Goal: Task Accomplishment & Management: Use online tool/utility

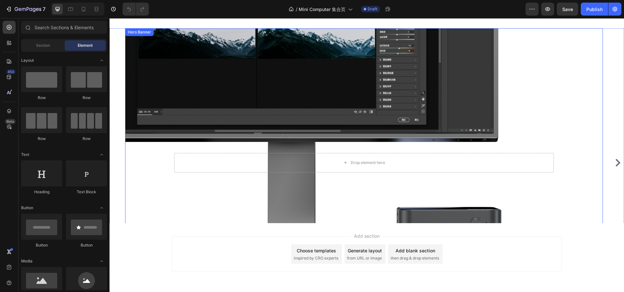
scroll to position [605, 0]
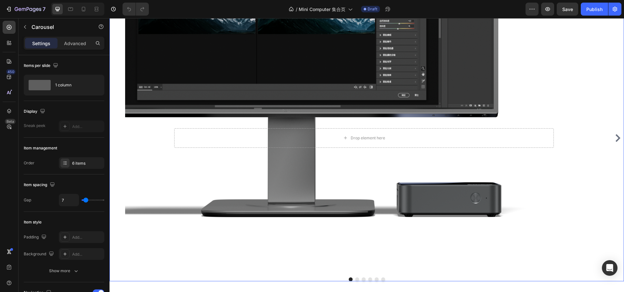
click at [614, 137] on icon "Carousel Next Arrow" at bounding box center [618, 138] width 8 height 8
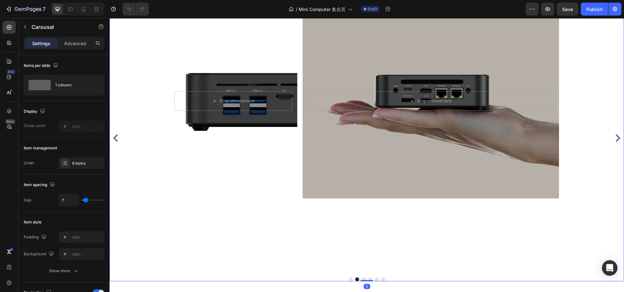
click at [614, 137] on icon "Carousel Next Arrow" at bounding box center [618, 138] width 8 height 8
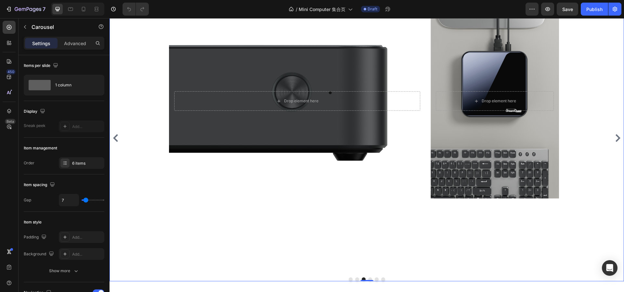
click at [614, 137] on icon "Carousel Next Arrow" at bounding box center [618, 138] width 8 height 8
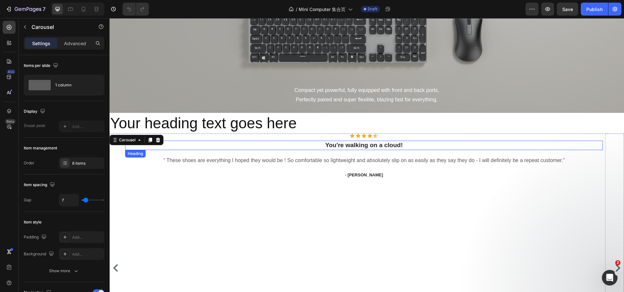
scroll to position [0, 0]
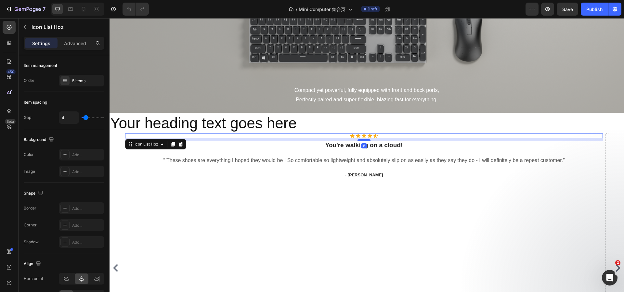
click at [404, 138] on div "Icon Icon Icon Icon Icon" at bounding box center [364, 136] width 478 height 5
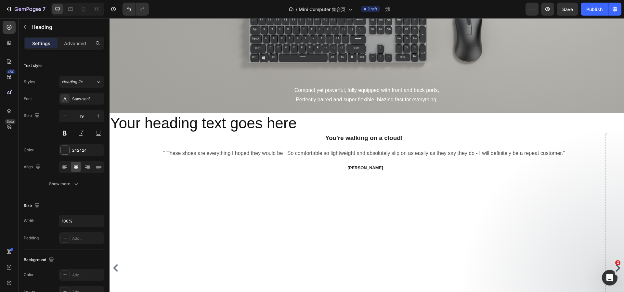
click at [404, 138] on p "You're walking on a cloud!" at bounding box center [364, 138] width 477 height 8
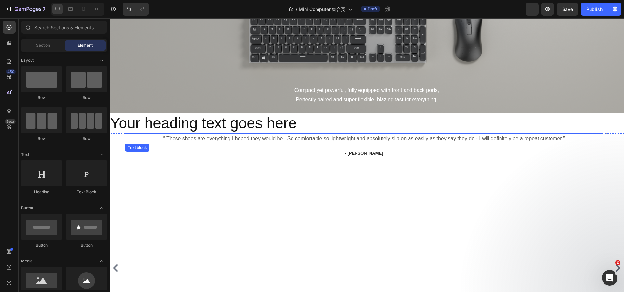
click at [405, 141] on p "“ These shoes are everything I hoped they would be ! So comfortable so lightwei…" at bounding box center [364, 138] width 477 height 9
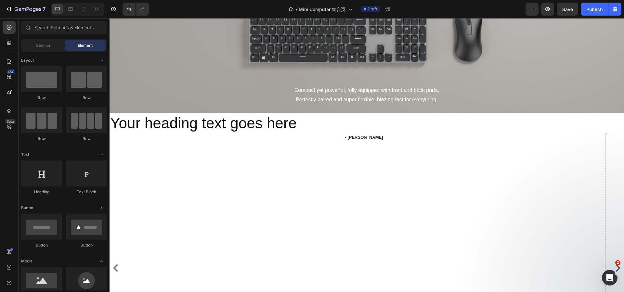
click at [405, 141] on div "- [PERSON_NAME]" at bounding box center [364, 138] width 478 height 8
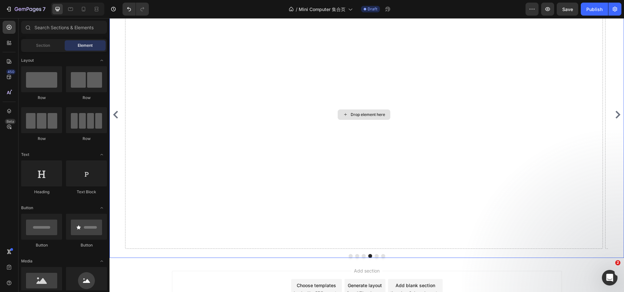
scroll to position [637, 0]
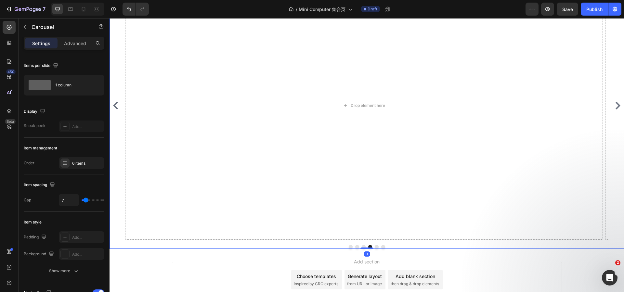
click at [614, 105] on icon "Carousel Next Arrow" at bounding box center [618, 106] width 8 height 8
click at [616, 106] on icon "Carousel Next Arrow" at bounding box center [618, 106] width 5 height 8
click at [292, 144] on div "Drop element here" at bounding box center [364, 105] width 478 height 269
click at [88, 163] on div "6 items" at bounding box center [87, 164] width 31 height 6
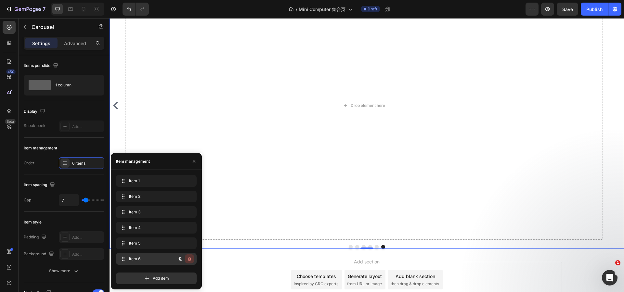
click at [187, 258] on button "button" at bounding box center [189, 259] width 9 height 9
click at [187, 258] on div "Delete" at bounding box center [185, 259] width 12 height 6
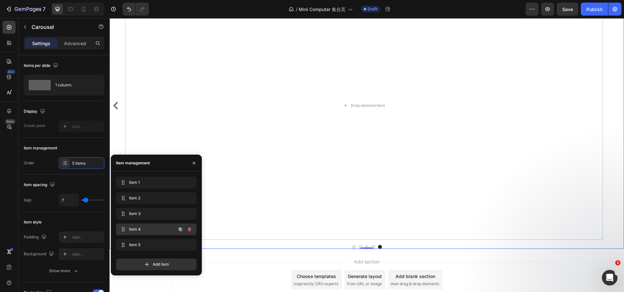
click at [150, 224] on div "Item 4 Item 4" at bounding box center [156, 230] width 81 height 12
click at [150, 215] on span "Item 3" at bounding box center [152, 214] width 48 height 6
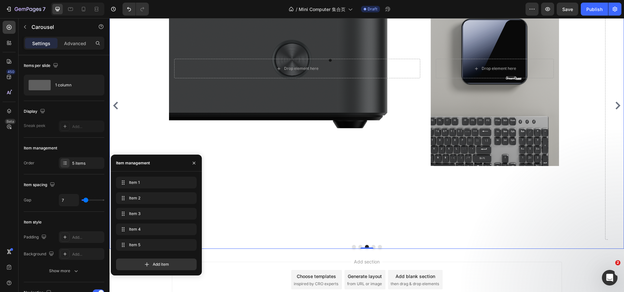
click at [304, 197] on div "Drop element here Hero Banner Drop element here Hero Banner Row" at bounding box center [364, 105] width 478 height 269
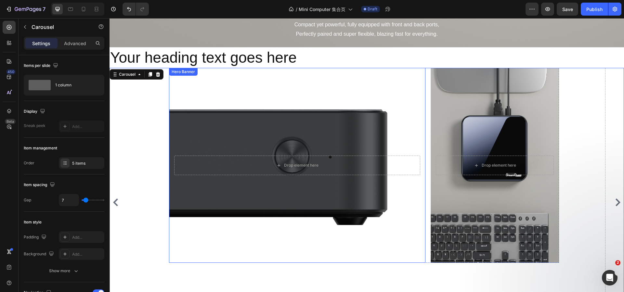
scroll to position [540, 0]
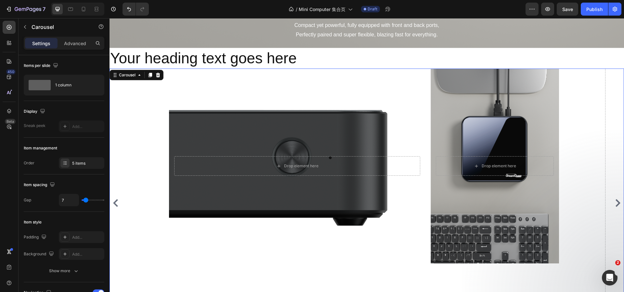
click at [147, 112] on div "Drop element here Hero Banner Drop element here Hero Banner Row" at bounding box center [364, 203] width 478 height 269
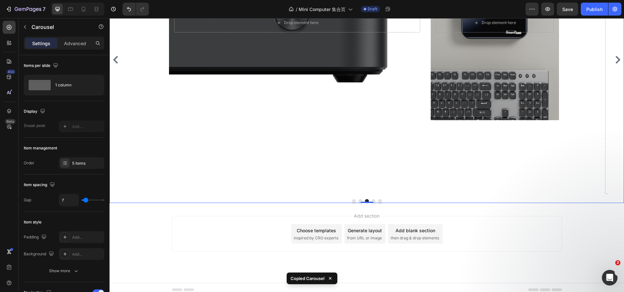
scroll to position [688, 0]
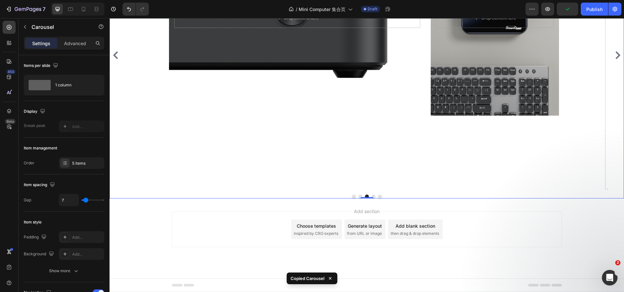
click at [372, 196] on button "Dot" at bounding box center [374, 197] width 4 height 4
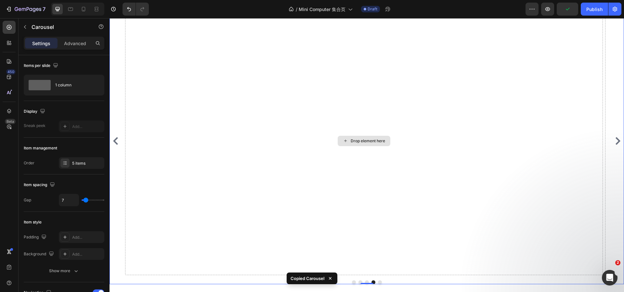
scroll to position [590, 0]
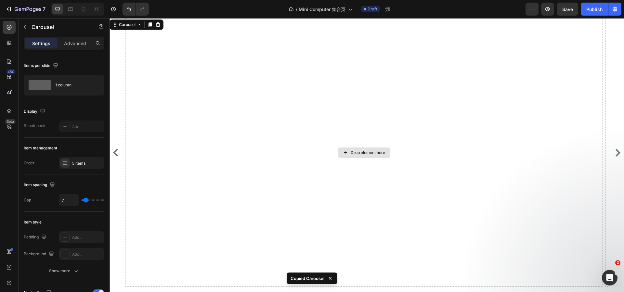
click at [267, 134] on div "Drop element here" at bounding box center [364, 152] width 478 height 269
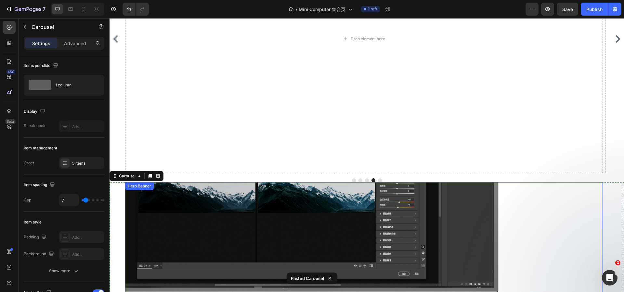
scroll to position [683, 0]
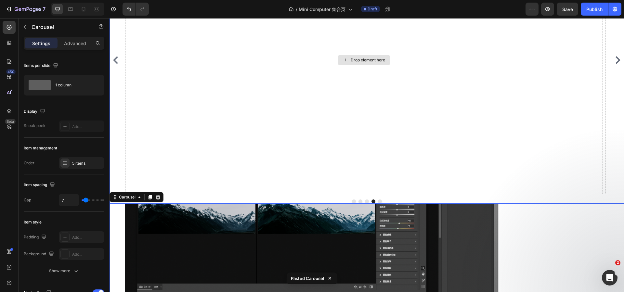
click at [298, 90] on div "Drop element here" at bounding box center [364, 60] width 478 height 269
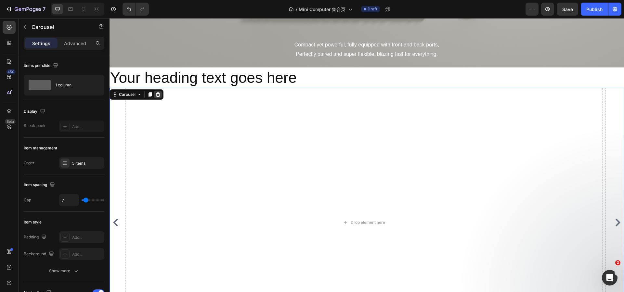
click at [159, 94] on icon at bounding box center [157, 94] width 5 height 5
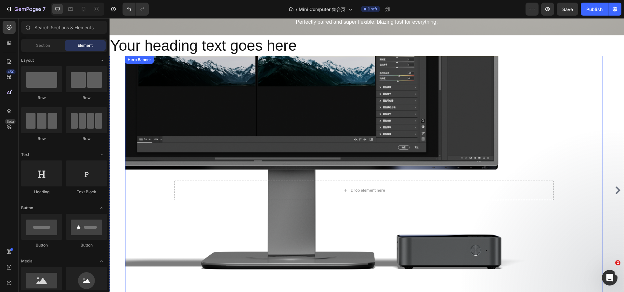
scroll to position [651, 0]
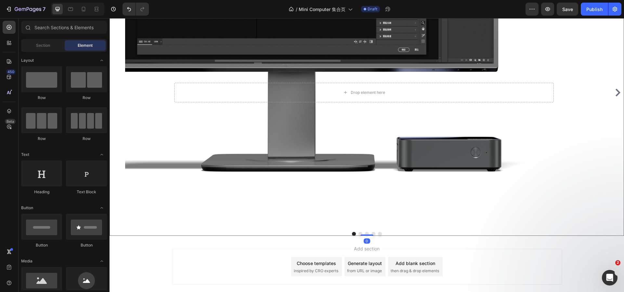
click at [372, 235] on button "Dot" at bounding box center [374, 234] width 4 height 4
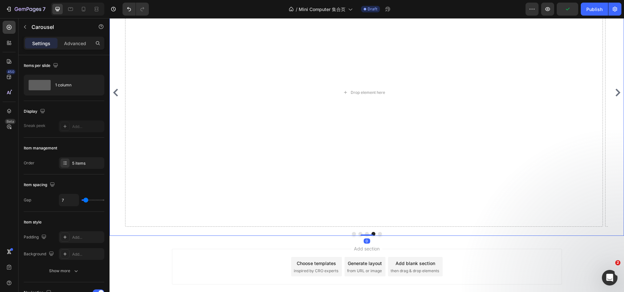
click at [365, 234] on button "Dot" at bounding box center [367, 234] width 4 height 4
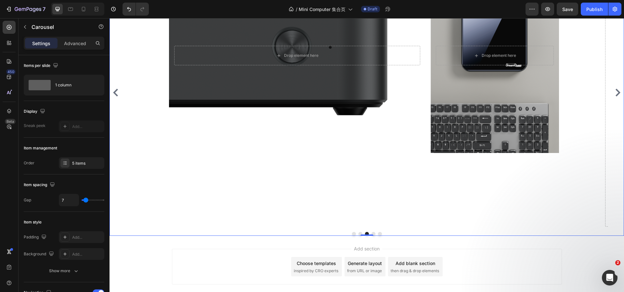
click at [359, 234] on button "Dot" at bounding box center [361, 234] width 4 height 4
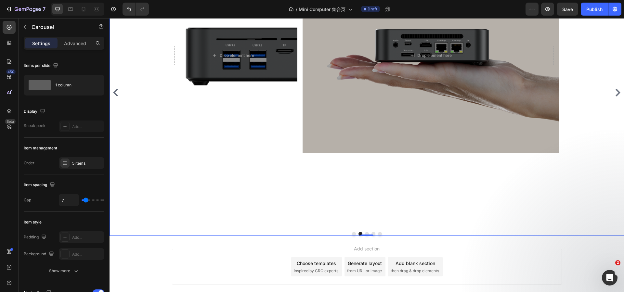
click at [365, 234] on button "Dot" at bounding box center [367, 234] width 4 height 4
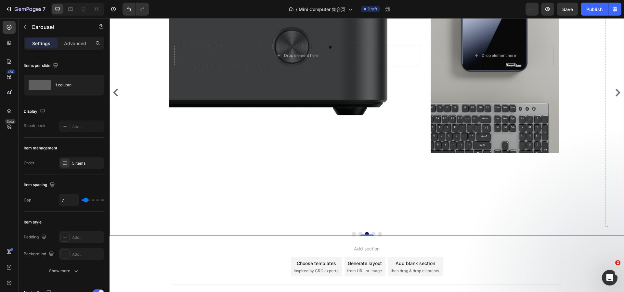
click at [372, 234] on button "Dot" at bounding box center [374, 234] width 4 height 4
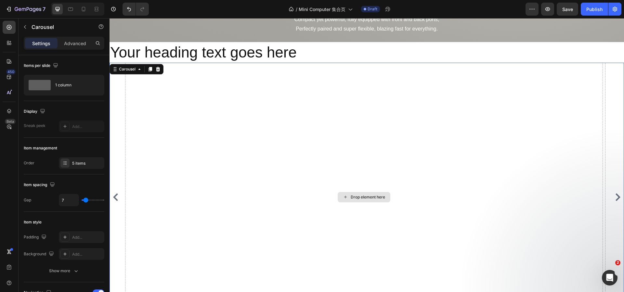
scroll to position [488, 0]
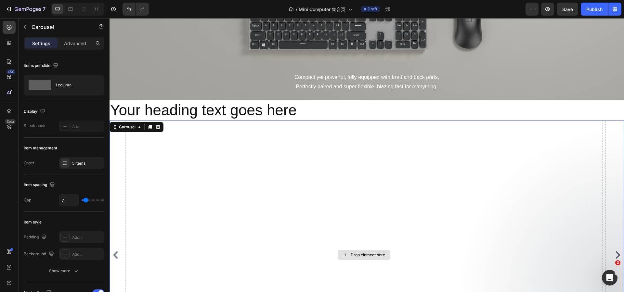
click at [301, 185] on div "Drop element here" at bounding box center [364, 255] width 478 height 269
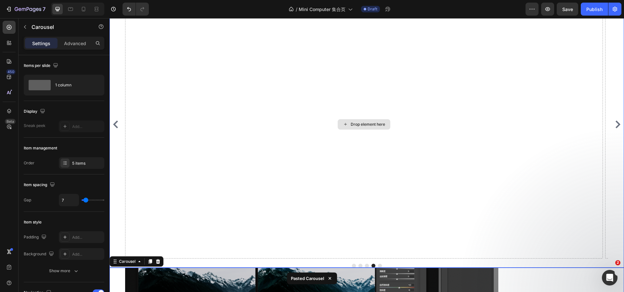
scroll to position [618, 0]
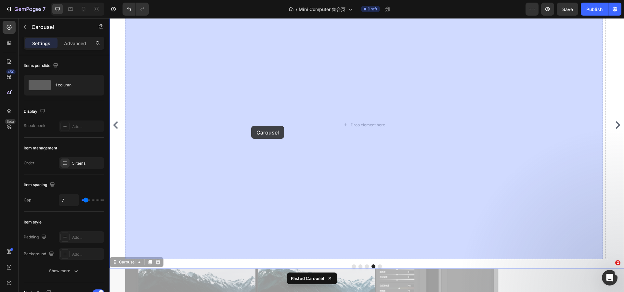
drag, startPoint x: 119, startPoint y: 262, endPoint x: 251, endPoint y: 126, distance: 189.3
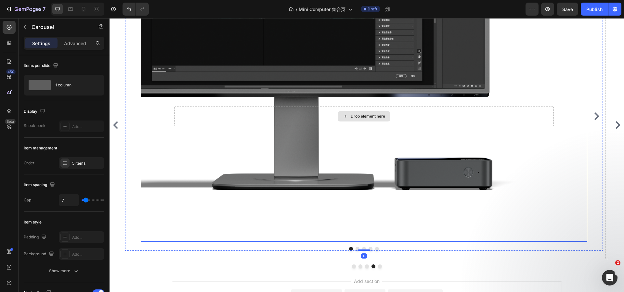
scroll to position [455, 0]
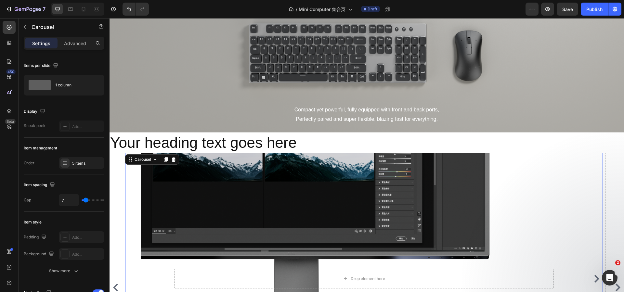
click at [131, 184] on div "Drop element here Hero Banner Drop element here Hero Banner Drop element here H…" at bounding box center [364, 278] width 478 height 251
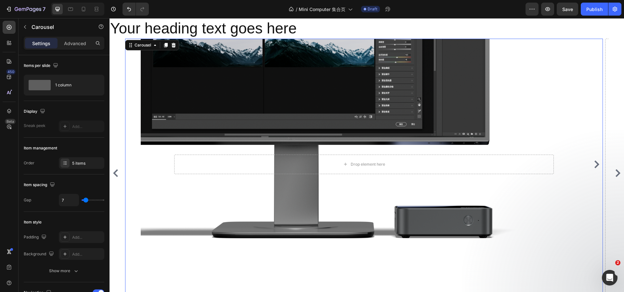
scroll to position [585, 0]
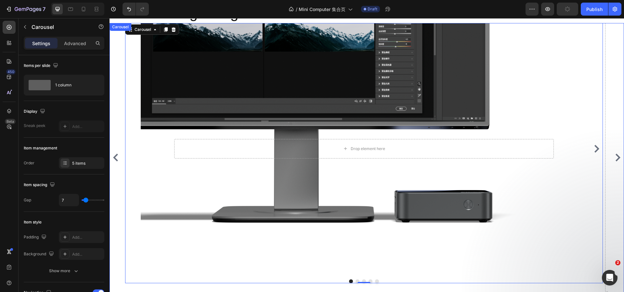
click at [118, 159] on icon "Carousel Back Arrow" at bounding box center [116, 158] width 8 height 8
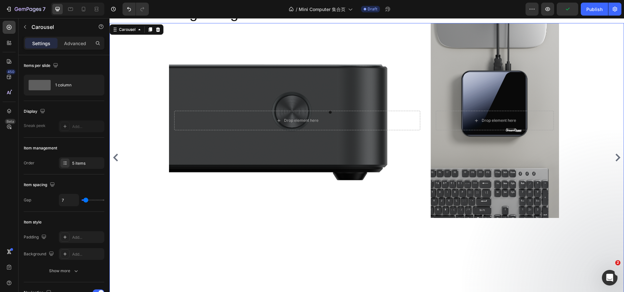
click at [616, 158] on icon "Carousel Next Arrow" at bounding box center [618, 158] width 5 height 8
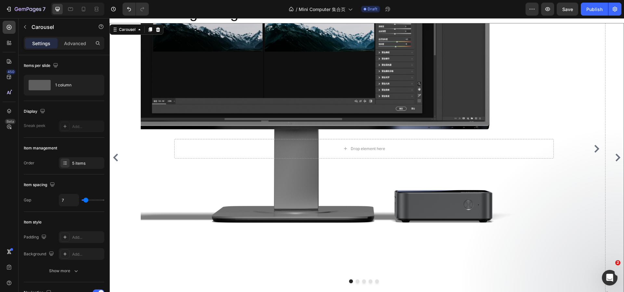
click at [616, 158] on icon "Carousel Next Arrow" at bounding box center [618, 158] width 5 height 8
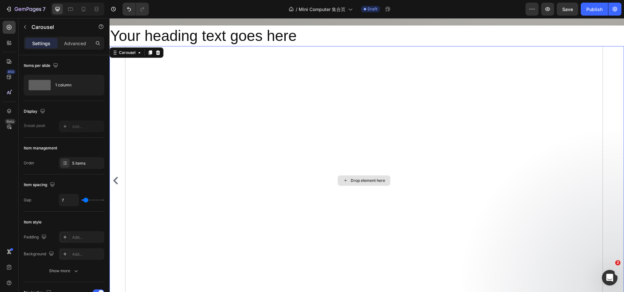
scroll to position [558, 0]
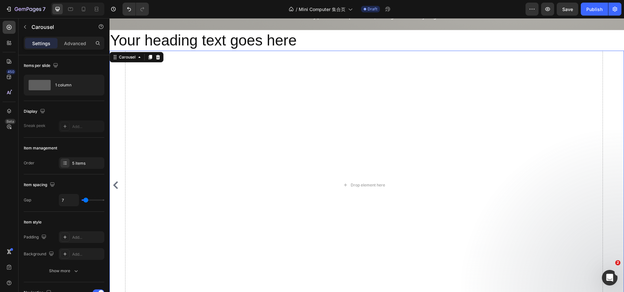
click at [116, 186] on icon "Carousel Back Arrow" at bounding box center [116, 185] width 8 height 8
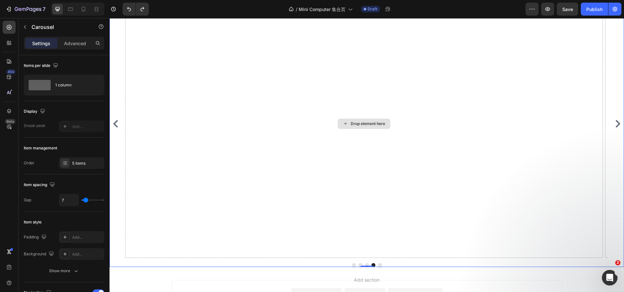
scroll to position [623, 0]
click at [116, 120] on icon "Carousel Back Arrow" at bounding box center [116, 120] width 8 height 8
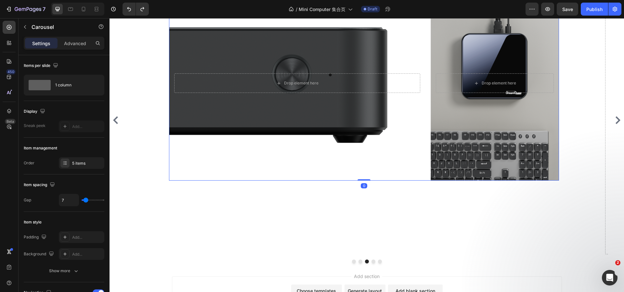
click at [431, 175] on div "Drop element here Hero Banner Drop element here Hero Banner Row 0" at bounding box center [364, 83] width 390 height 195
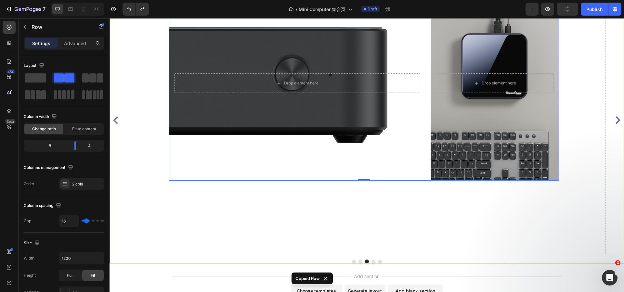
click at [614, 124] on icon "Carousel Next Arrow" at bounding box center [618, 120] width 8 height 8
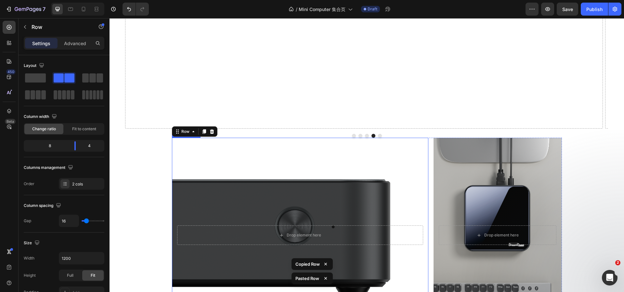
scroll to position [748, 0]
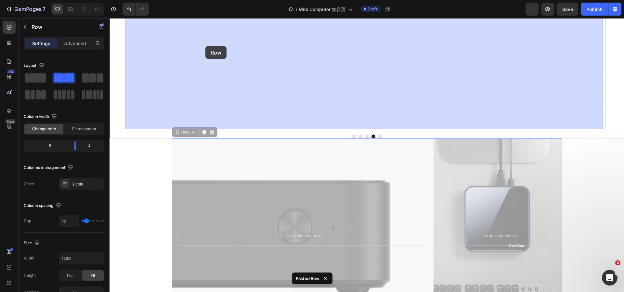
drag, startPoint x: 179, startPoint y: 133, endPoint x: 199, endPoint y: 74, distance: 62.3
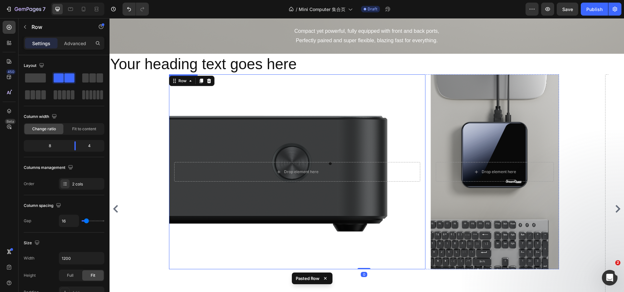
scroll to position [525, 0]
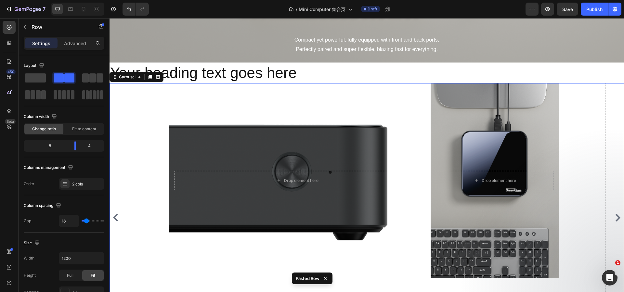
click at [119, 218] on icon "Carousel Back Arrow" at bounding box center [116, 218] width 8 height 8
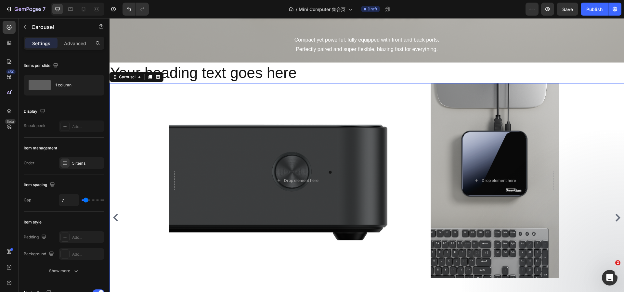
click at [616, 219] on icon "Carousel Next Arrow" at bounding box center [618, 218] width 5 height 8
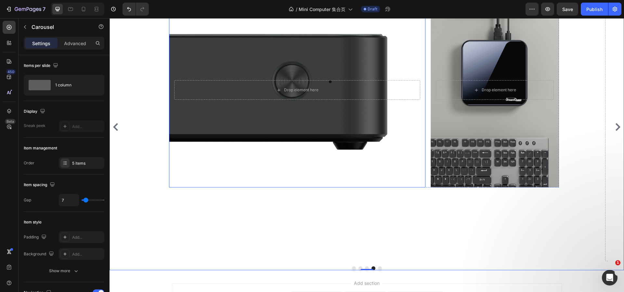
scroll to position [623, 0]
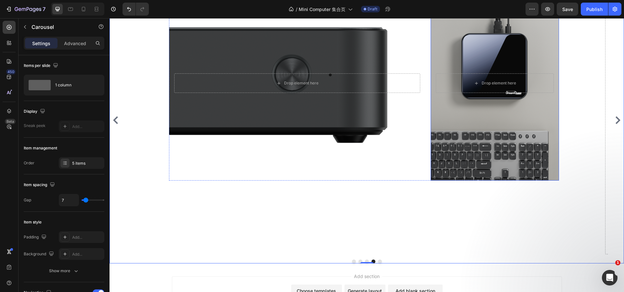
click at [474, 156] on div "Background Image" at bounding box center [495, 83] width 128 height 195
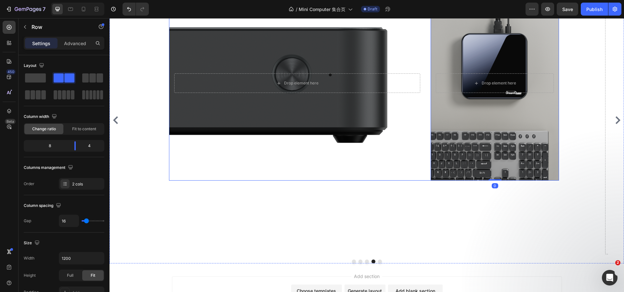
click at [428, 173] on div "Drop element here Hero Banner Drop element here Hero Banner 0 Row" at bounding box center [364, 83] width 390 height 195
click at [41, 76] on span at bounding box center [35, 78] width 21 height 9
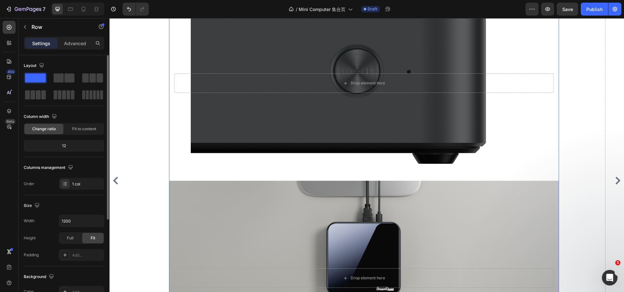
scroll to position [683, 0]
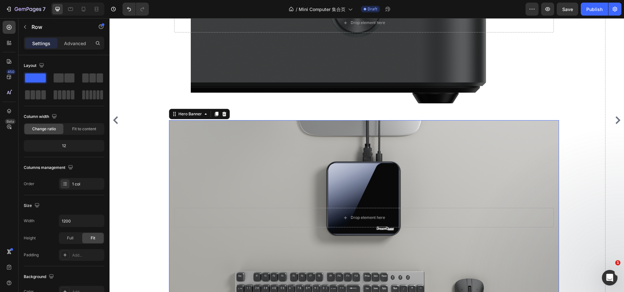
click at [258, 166] on div "Background Image" at bounding box center [364, 217] width 390 height 195
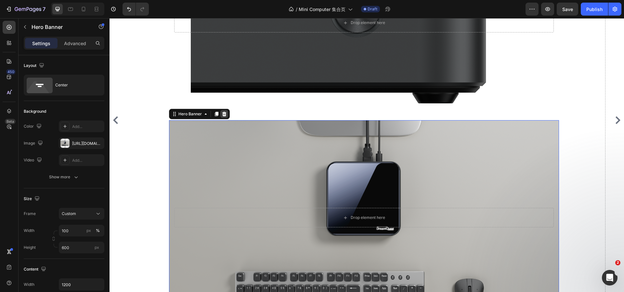
click at [227, 116] on div at bounding box center [225, 114] width 8 height 8
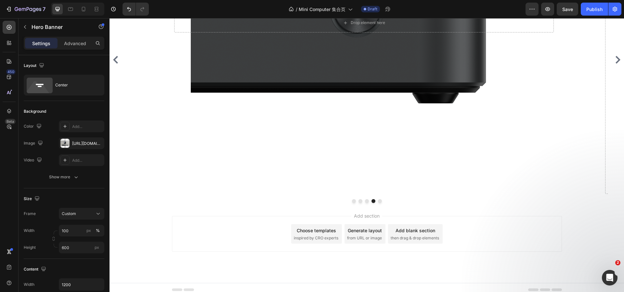
scroll to position [623, 0]
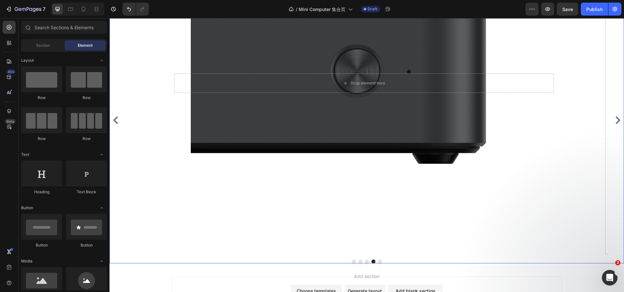
click at [378, 262] on button "Dot" at bounding box center [380, 262] width 4 height 4
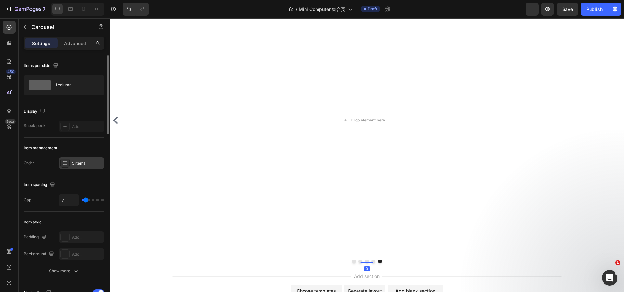
click at [93, 162] on div "5 items" at bounding box center [87, 164] width 31 height 6
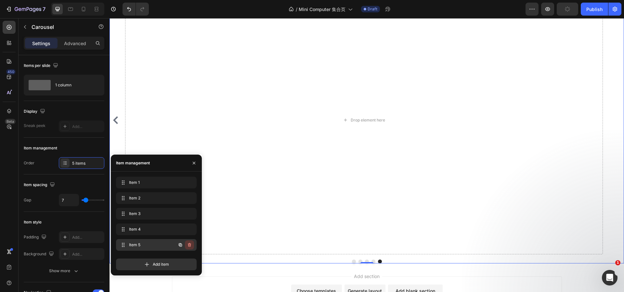
click at [190, 245] on icon "button" at bounding box center [189, 245] width 5 height 5
click at [190, 246] on div "Delete" at bounding box center [185, 245] width 12 height 6
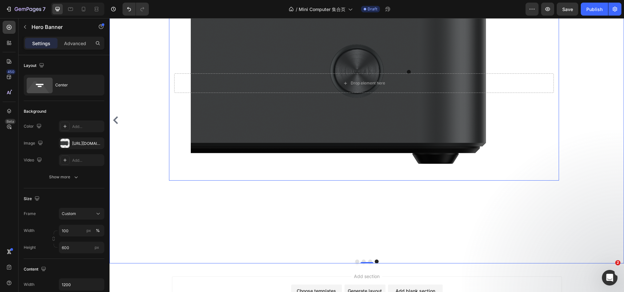
click at [337, 125] on div "Background Image" at bounding box center [364, 83] width 390 height 195
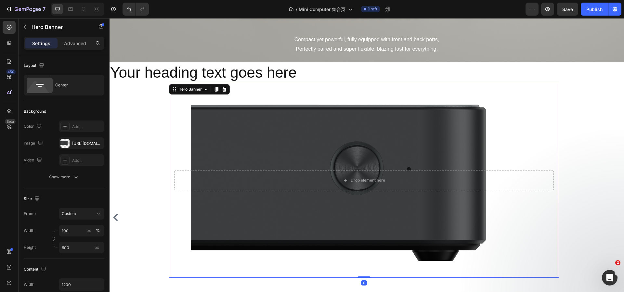
scroll to position [525, 0]
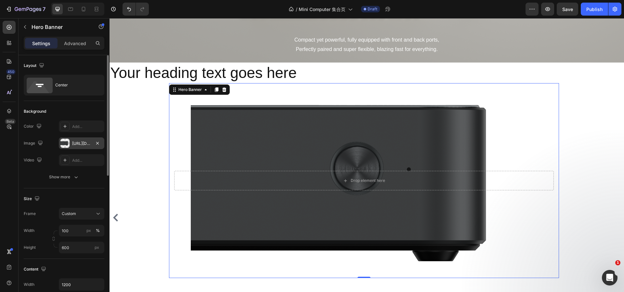
click at [83, 142] on div "[URL][DOMAIN_NAME]" at bounding box center [81, 144] width 19 height 6
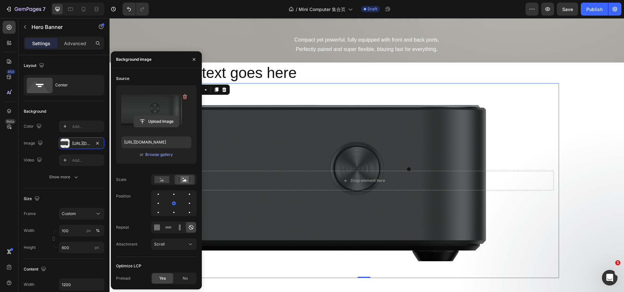
click at [158, 126] on input "file" at bounding box center [156, 121] width 45 height 11
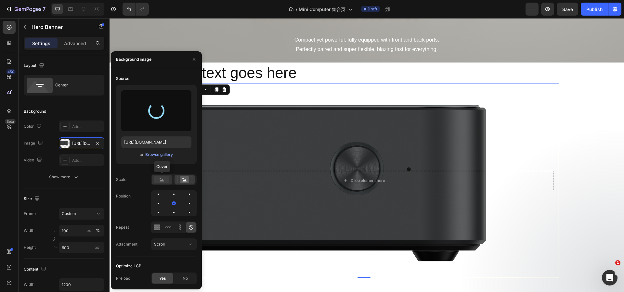
click at [163, 181] on icon at bounding box center [162, 180] width 4 height 2
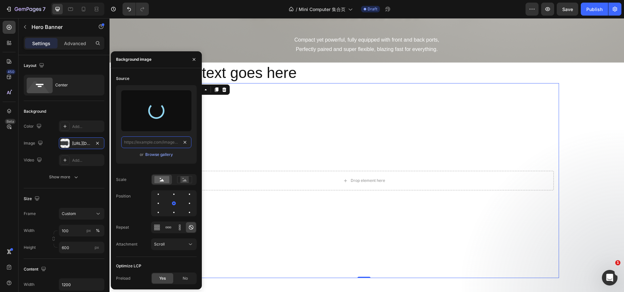
scroll to position [0, 0]
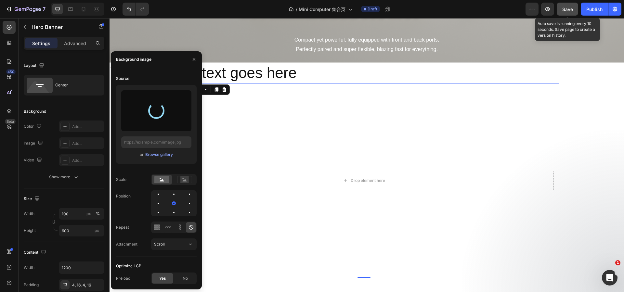
click at [571, 9] on span "Save" at bounding box center [568, 10] width 11 height 6
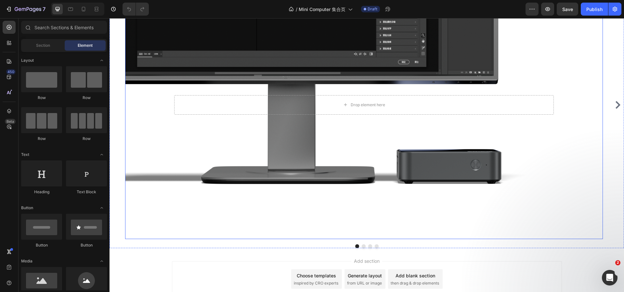
scroll to position [688, 0]
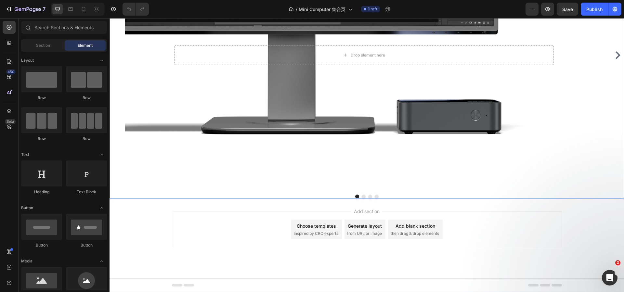
click at [375, 197] on button "Dot" at bounding box center [377, 197] width 4 height 4
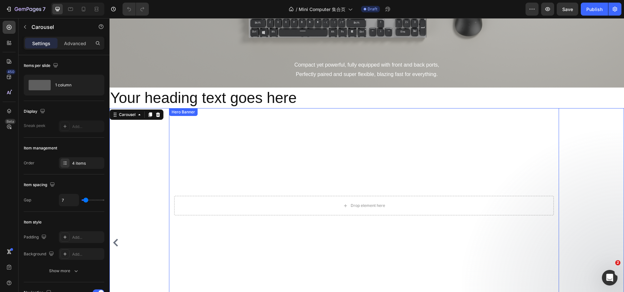
scroll to position [525, 0]
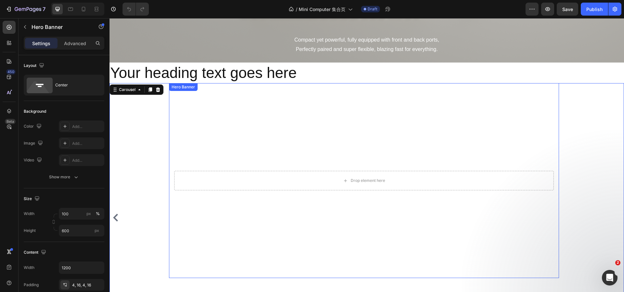
click at [262, 128] on div "Background Image" at bounding box center [364, 180] width 390 height 195
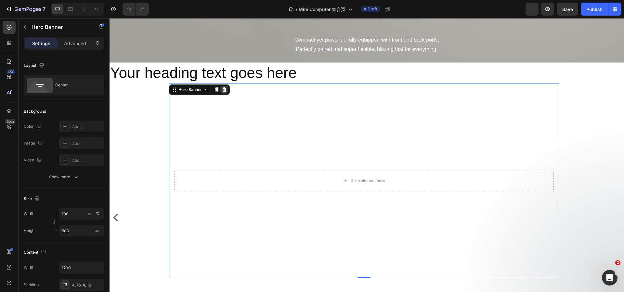
click at [225, 91] on icon at bounding box center [224, 89] width 4 height 5
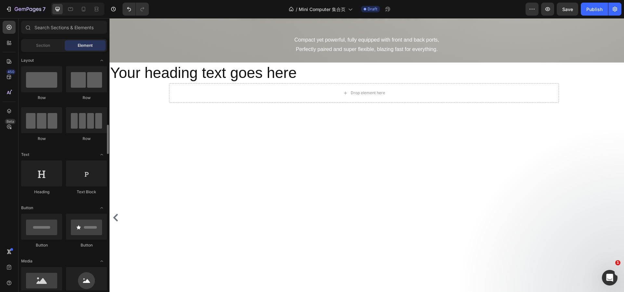
scroll to position [98, 0]
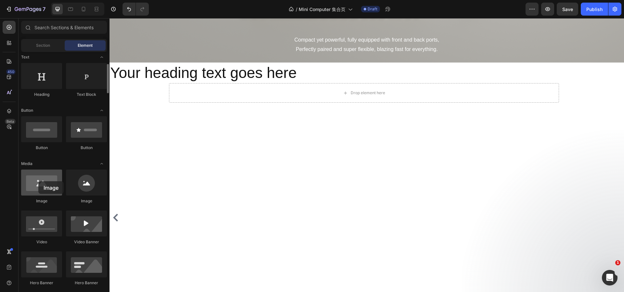
drag, startPoint x: 79, startPoint y: 178, endPoint x: 38, endPoint y: 181, distance: 40.5
click at [38, 181] on div at bounding box center [41, 183] width 41 height 26
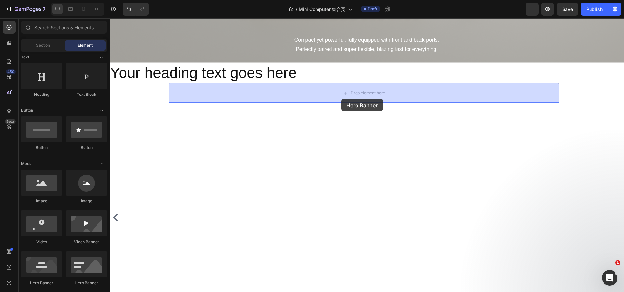
drag, startPoint x: 163, startPoint y: 281, endPoint x: 342, endPoint y: 99, distance: 255.1
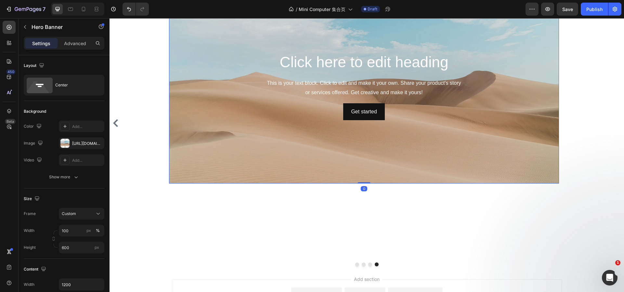
scroll to position [655, 0]
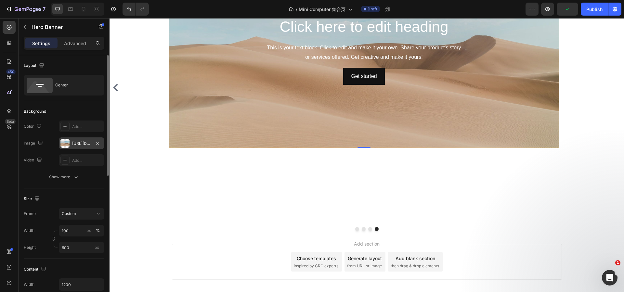
click at [85, 140] on div "https://cdn.shopify.com/s/files/1/2005/9307/files/background_settings.jpg" at bounding box center [82, 144] width 46 height 12
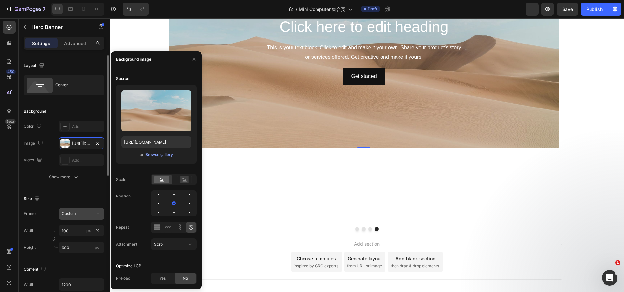
click at [99, 210] on button "Custom" at bounding box center [82, 214] width 46 height 12
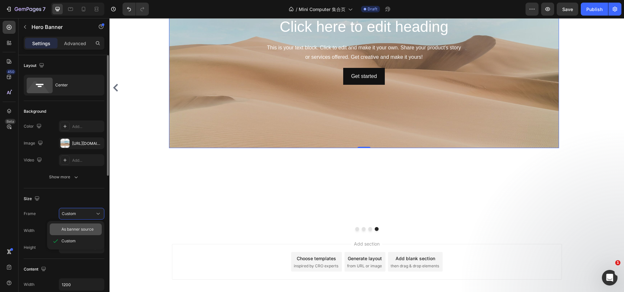
click at [83, 227] on span "As banner source" at bounding box center [77, 230] width 32 height 6
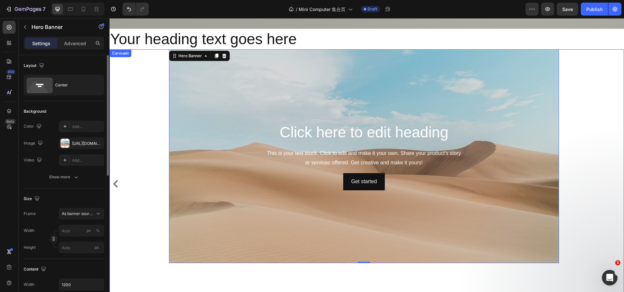
scroll to position [558, 0]
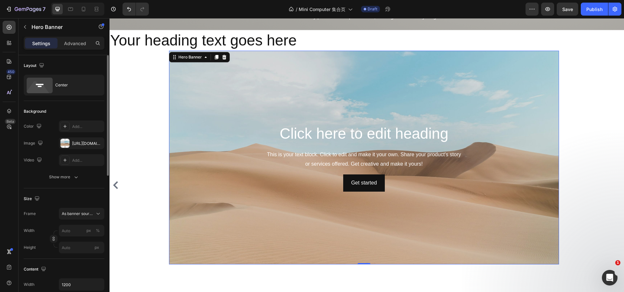
click at [217, 193] on div "Click here to edit heading Heading This is your text block. Click to edit and m…" at bounding box center [364, 157] width 390 height 71
click at [114, 182] on icon "Carousel Back Arrow" at bounding box center [116, 185] width 8 height 8
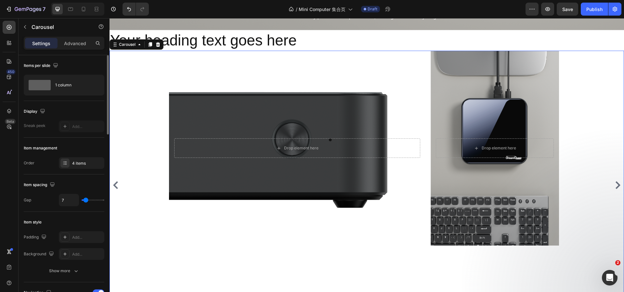
click at [616, 184] on icon "Carousel Next Arrow" at bounding box center [618, 185] width 5 height 8
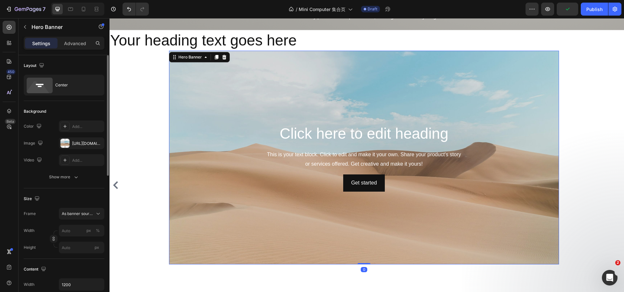
click at [215, 95] on div "Background Image" at bounding box center [364, 158] width 390 height 214
click at [91, 140] on div "https://cdn.shopify.com/s/files/1/2005/9307/files/background_settings.jpg" at bounding box center [82, 144] width 46 height 12
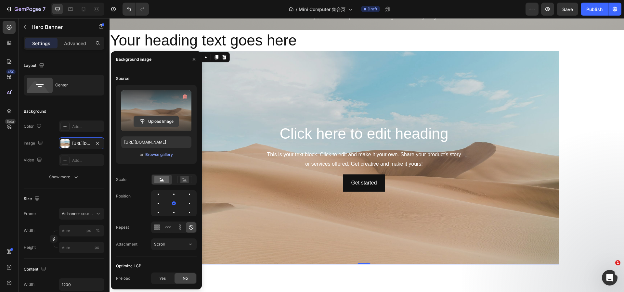
click at [161, 122] on input "file" at bounding box center [156, 121] width 45 height 11
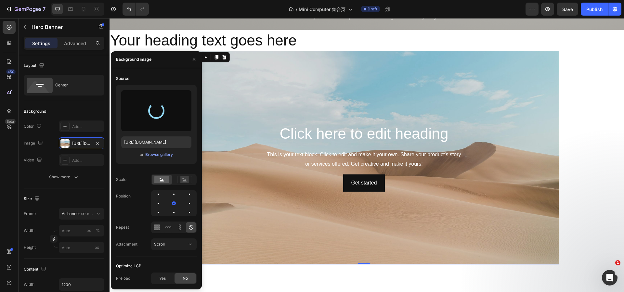
type input "https://cdn.shopify.com/s/files/1/0894/7918/4684/files/gempages_529149896838612…"
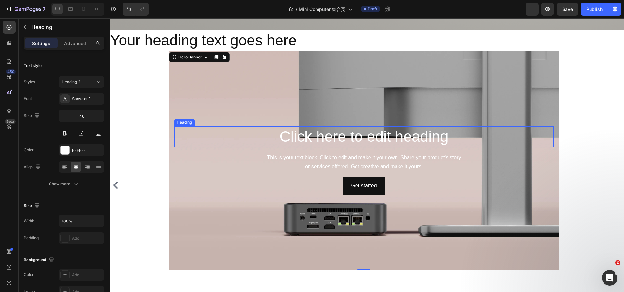
click at [369, 138] on h2 "Click here to edit heading" at bounding box center [364, 137] width 380 height 21
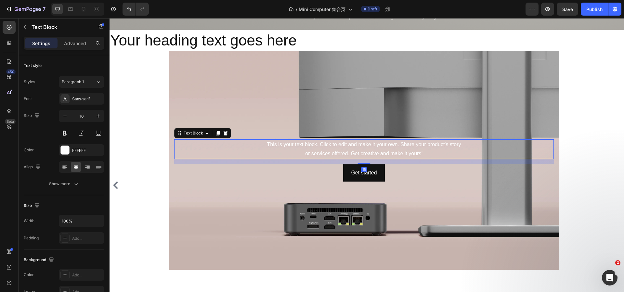
click at [396, 145] on div "This is your text block. Click to edit and make it your own. Share your product…" at bounding box center [364, 150] width 380 height 20
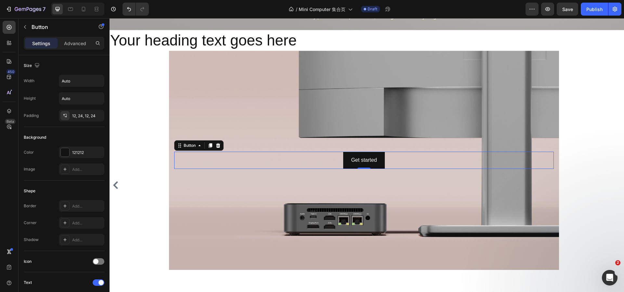
click at [410, 163] on div "Get started Button 0" at bounding box center [364, 160] width 380 height 17
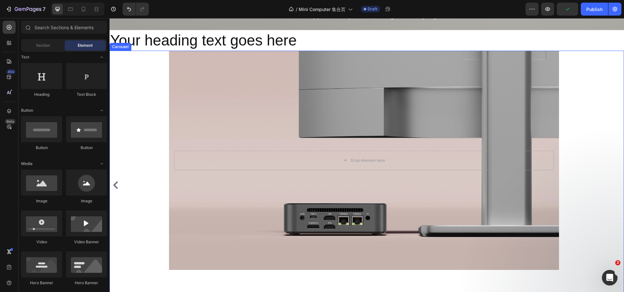
click at [116, 185] on icon "Carousel Back Arrow" at bounding box center [115, 185] width 5 height 8
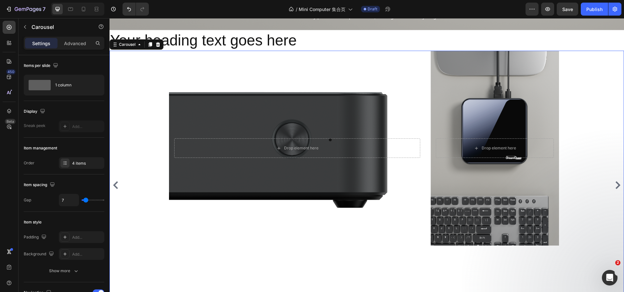
click at [116, 185] on icon "Carousel Back Arrow" at bounding box center [115, 185] width 5 height 8
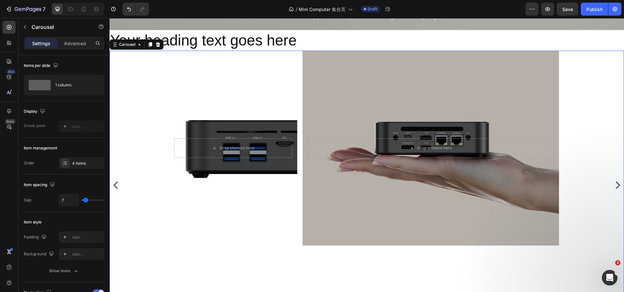
click at [116, 185] on icon "Carousel Back Arrow" at bounding box center [115, 185] width 5 height 8
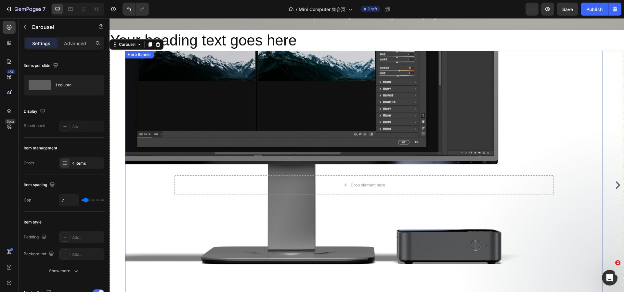
click at [294, 149] on div "Background Image" at bounding box center [364, 185] width 478 height 269
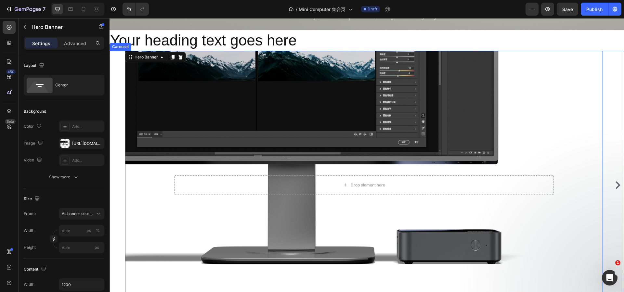
click at [616, 183] on icon "Carousel Next Arrow" at bounding box center [618, 185] width 5 height 8
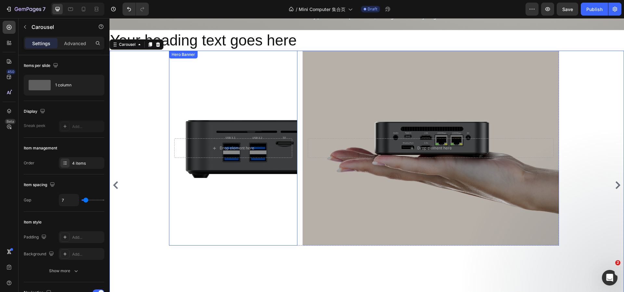
click at [247, 194] on div "Background Image" at bounding box center [233, 148] width 128 height 195
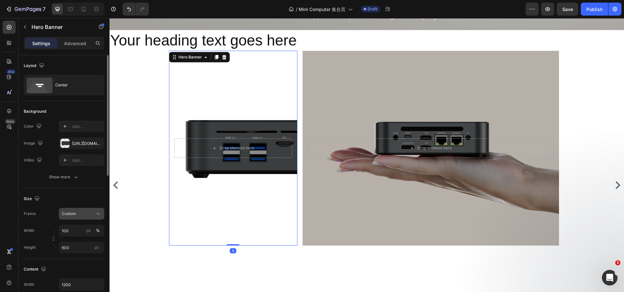
click at [84, 208] on button "Custom" at bounding box center [82, 214] width 46 height 12
click at [80, 226] on div "As banner source" at bounding box center [76, 230] width 52 height 12
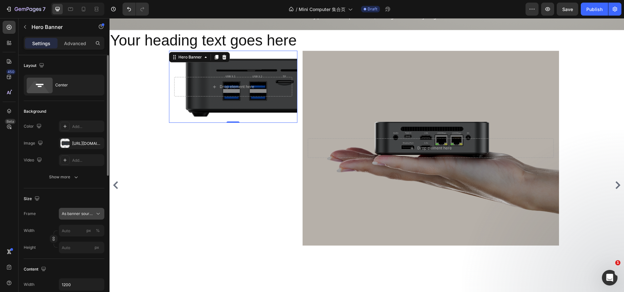
click at [83, 214] on span "As banner source" at bounding box center [78, 214] width 32 height 6
click at [80, 242] on div "Custom" at bounding box center [80, 241] width 38 height 6
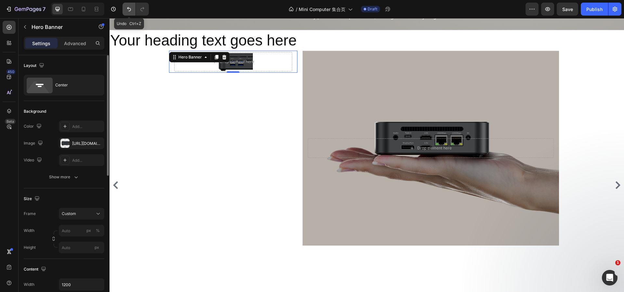
click at [130, 5] on button "Undo/Redo" at bounding box center [129, 9] width 13 height 13
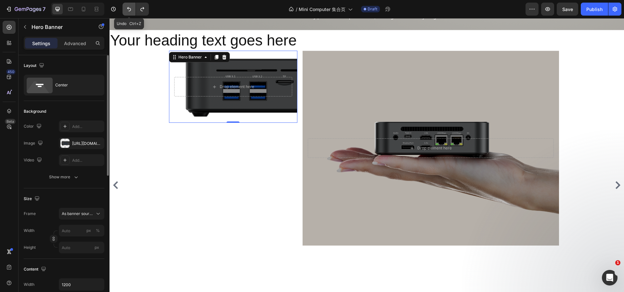
click at [130, 5] on button "Undo/Redo" at bounding box center [129, 9] width 13 height 13
type input "100"
type input "600"
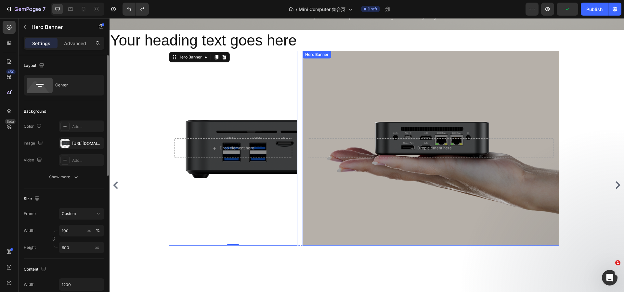
click at [369, 102] on div "Background Image" at bounding box center [431, 148] width 257 height 195
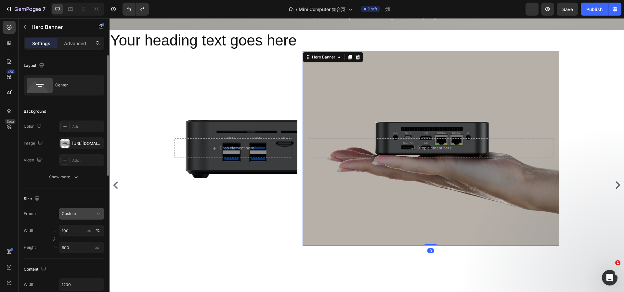
click at [95, 211] on icon at bounding box center [98, 214] width 7 height 7
click at [83, 228] on span "As banner source" at bounding box center [77, 230] width 32 height 6
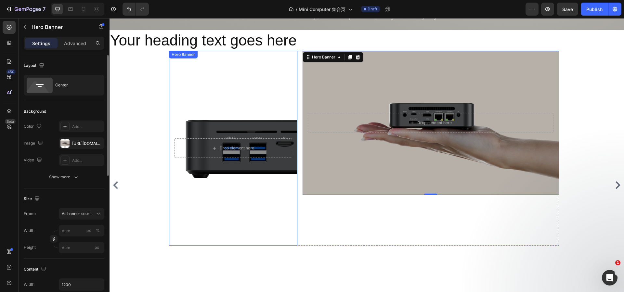
click at [273, 195] on div "Background Image" at bounding box center [233, 148] width 128 height 195
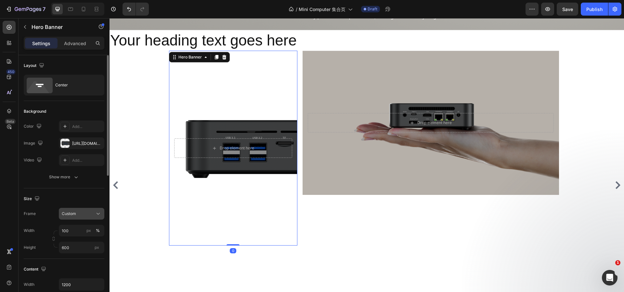
click at [88, 211] on div "Custom" at bounding box center [78, 214] width 32 height 6
click at [79, 227] on span "As banner source" at bounding box center [77, 230] width 32 height 6
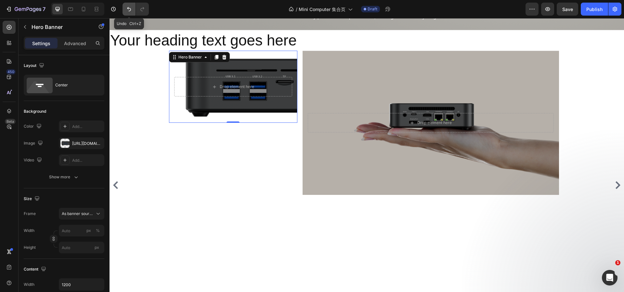
click at [126, 8] on icon "Undo/Redo" at bounding box center [129, 9] width 7 height 7
type input "100"
type input "600"
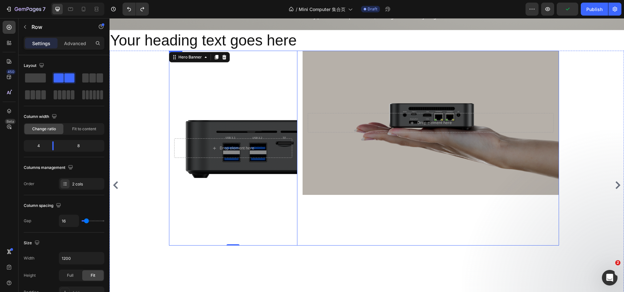
click at [410, 222] on div "Drop element here Hero Banner" at bounding box center [431, 148] width 257 height 195
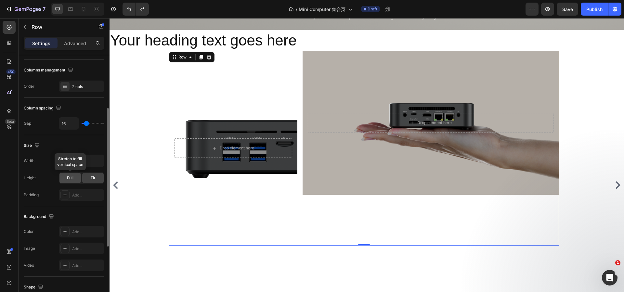
click at [63, 176] on div "Full" at bounding box center [70, 178] width 21 height 10
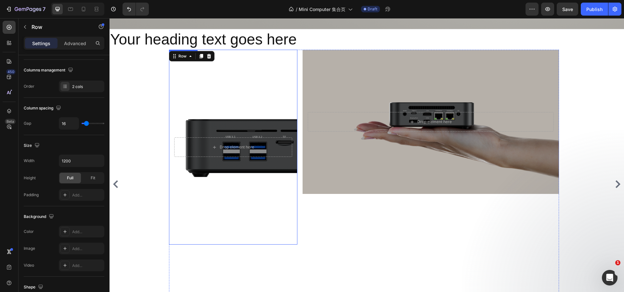
scroll to position [558, 0]
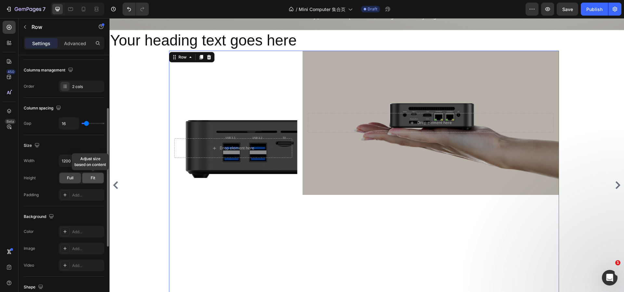
click at [97, 179] on div "Fit" at bounding box center [92, 178] width 21 height 10
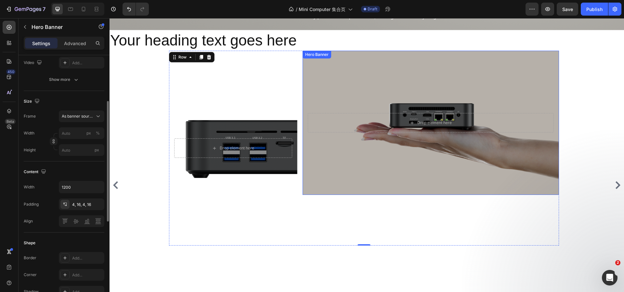
click at [352, 173] on div "Background Image" at bounding box center [431, 123] width 257 height 144
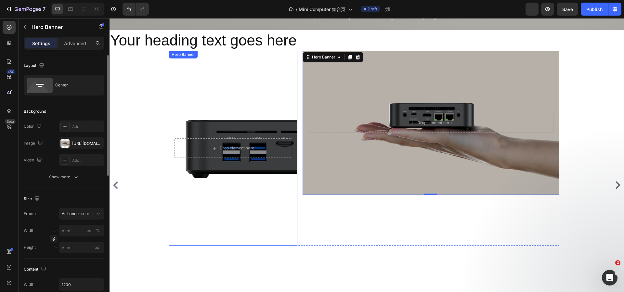
click at [212, 180] on div "Background Image" at bounding box center [233, 148] width 128 height 195
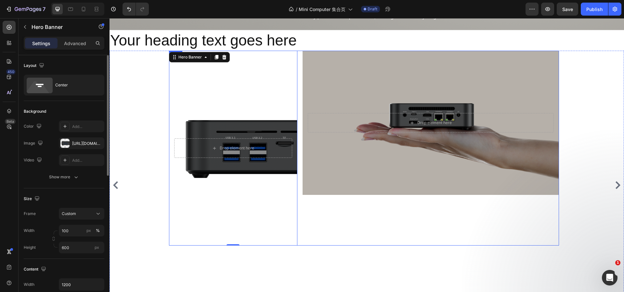
click at [321, 213] on div "Drop element here Hero Banner" at bounding box center [431, 148] width 257 height 195
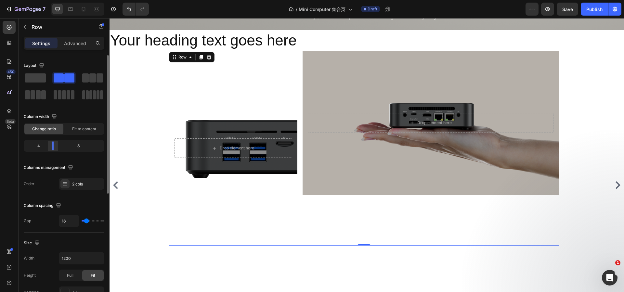
drag, startPoint x: 54, startPoint y: 147, endPoint x: 50, endPoint y: 147, distance: 4.2
click at [50, 0] on body "7 Version history / Mini Computer 集合页 Draft Preview Save Publish 450 Beta Secti…" at bounding box center [312, 0] width 624 height 0
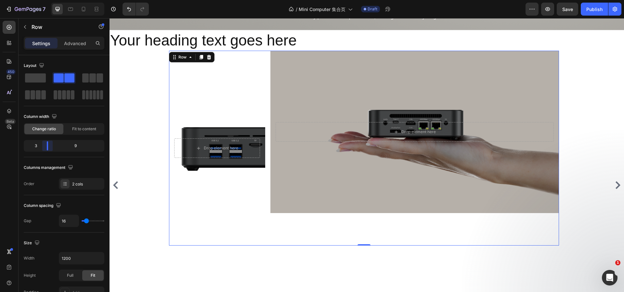
drag, startPoint x: 52, startPoint y: 147, endPoint x: 45, endPoint y: 146, distance: 7.5
click at [45, 0] on body "7 Version history / Mini Computer 集合页 Draft Preview Save Publish 450 Beta Secti…" at bounding box center [312, 0] width 624 height 0
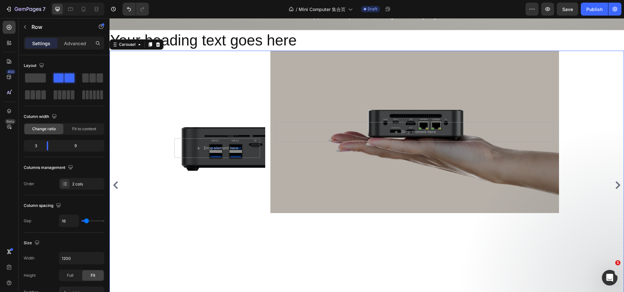
click at [117, 184] on icon "Carousel Back Arrow" at bounding box center [116, 185] width 8 height 8
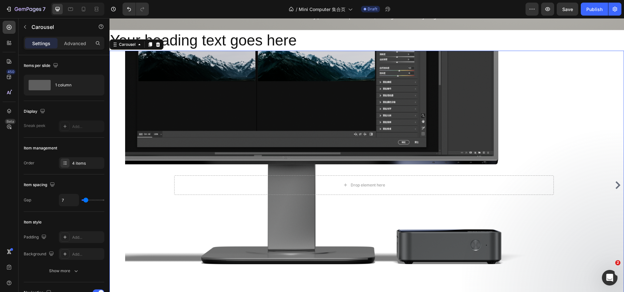
click at [614, 185] on icon "Carousel Next Arrow" at bounding box center [618, 185] width 8 height 8
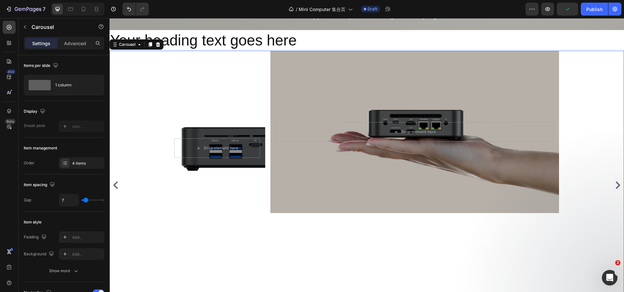
click at [116, 185] on icon "Carousel Back Arrow" at bounding box center [116, 185] width 8 height 8
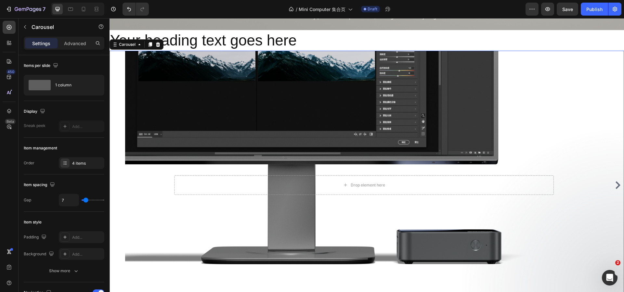
click at [615, 184] on icon "Carousel Next Arrow" at bounding box center [618, 185] width 8 height 8
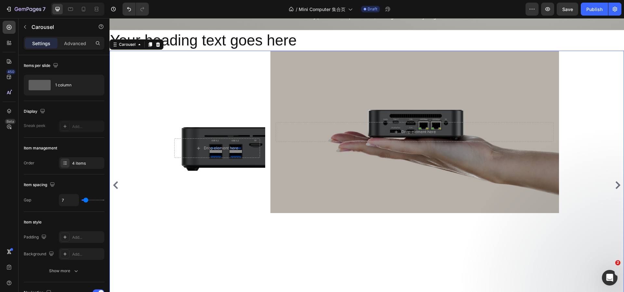
click at [615, 184] on icon "Carousel Next Arrow" at bounding box center [618, 185] width 8 height 8
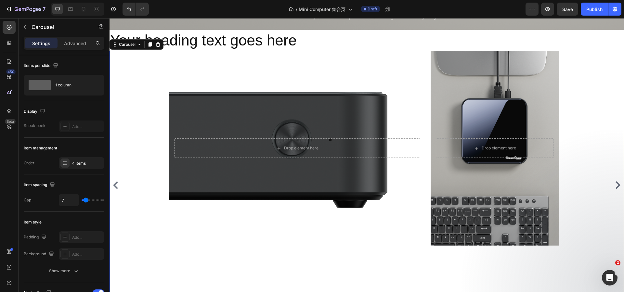
click at [116, 182] on icon "Carousel Back Arrow" at bounding box center [116, 185] width 8 height 8
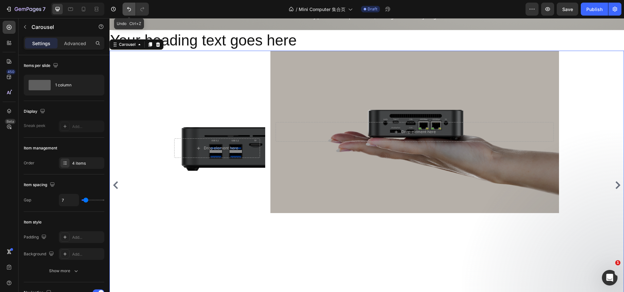
click at [129, 9] on icon "Undo/Redo" at bounding box center [129, 9] width 7 height 7
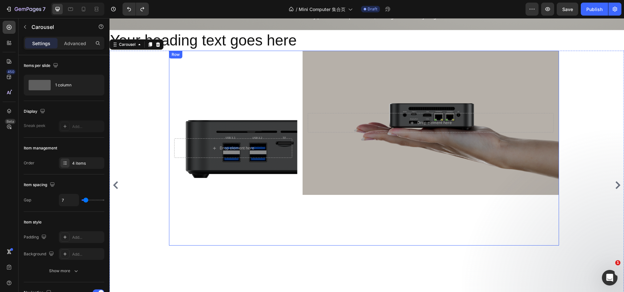
click at [517, 238] on div "Drop element here Hero Banner" at bounding box center [431, 148] width 257 height 195
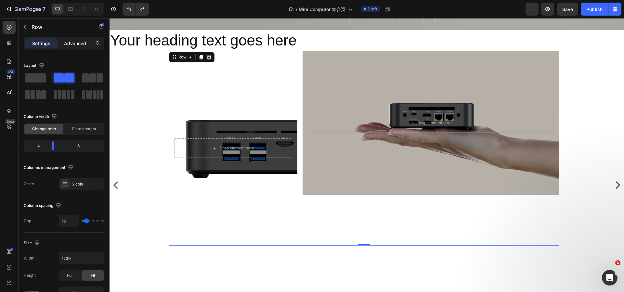
click at [76, 46] on p "Advanced" at bounding box center [75, 43] width 22 height 7
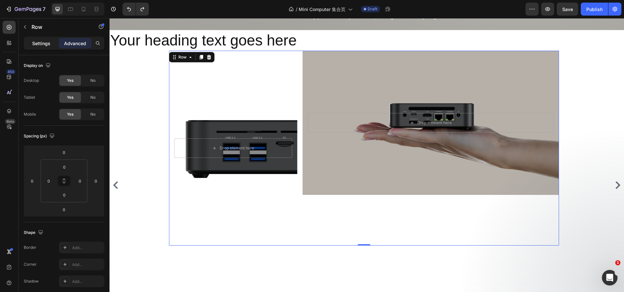
click at [39, 39] on div "Settings" at bounding box center [41, 43] width 33 height 10
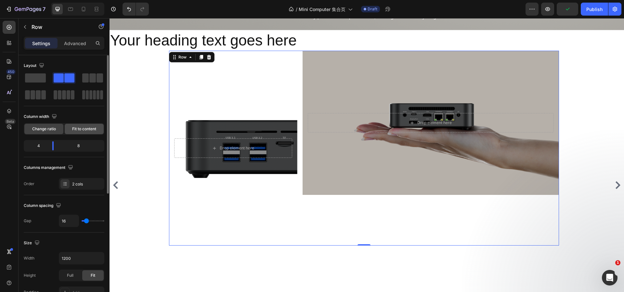
click at [86, 128] on span "Fit to content" at bounding box center [84, 129] width 24 height 6
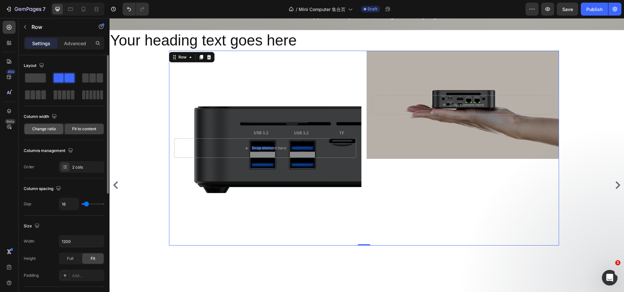
click at [47, 127] on span "Change ratio" at bounding box center [44, 129] width 24 height 6
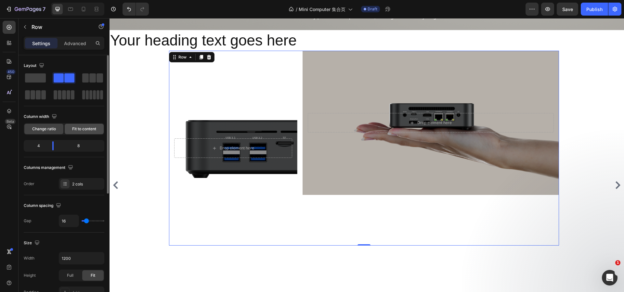
click at [74, 130] on span "Fit to content" at bounding box center [84, 129] width 24 height 6
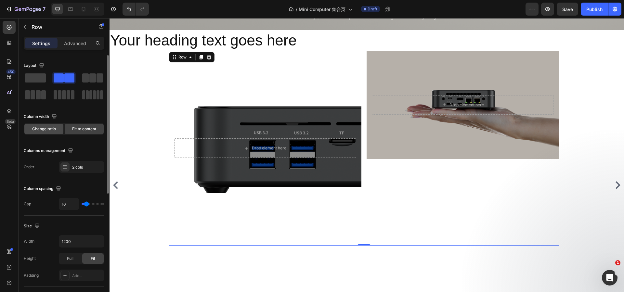
click at [42, 125] on div "Change ratio" at bounding box center [43, 129] width 39 height 10
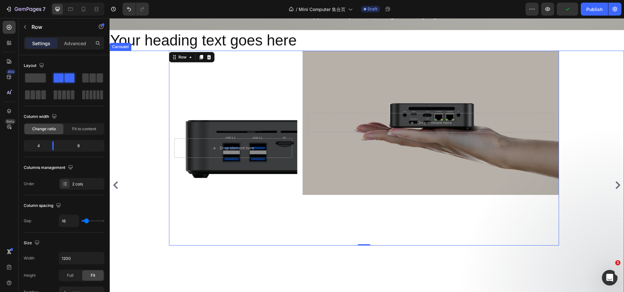
click at [116, 183] on icon "Carousel Back Arrow" at bounding box center [115, 185] width 5 height 8
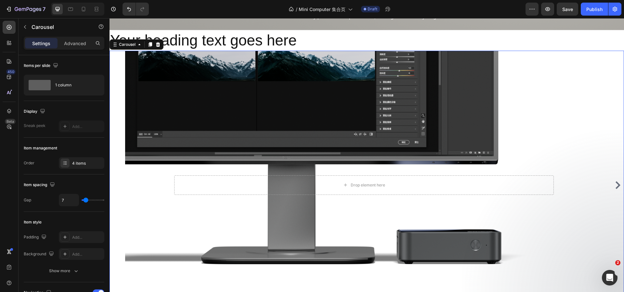
click at [614, 187] on icon "Carousel Next Arrow" at bounding box center [618, 185] width 8 height 8
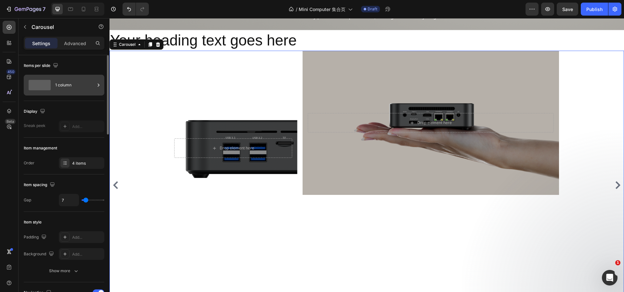
click at [77, 82] on div "1 column" at bounding box center [75, 85] width 40 height 15
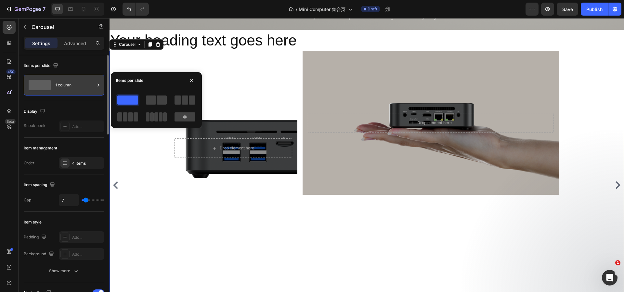
click at [77, 82] on div "1 column" at bounding box center [75, 85] width 40 height 15
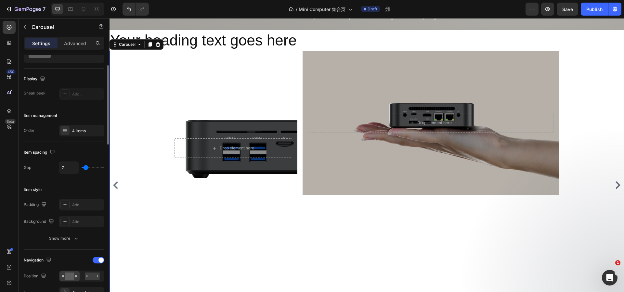
scroll to position [65, 0]
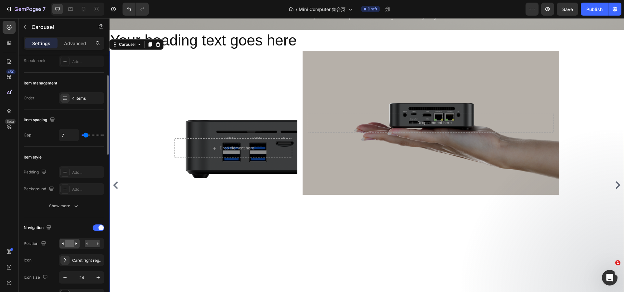
type input "44"
type input "74"
type input "80"
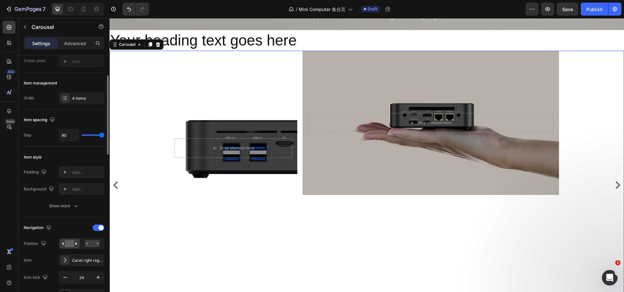
drag, startPoint x: 85, startPoint y: 135, endPoint x: 113, endPoint y: 138, distance: 27.8
type input "80"
click at [104, 136] on input "range" at bounding box center [93, 135] width 23 height 1
type input "79"
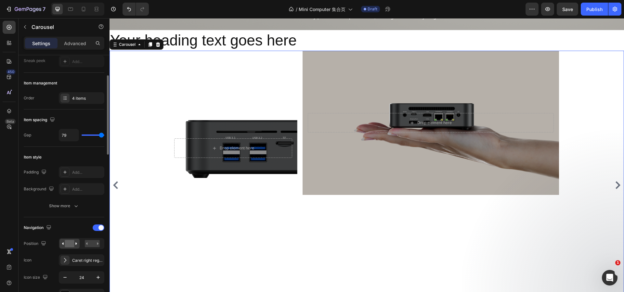
type input "0"
drag, startPoint x: 102, startPoint y: 135, endPoint x: 82, endPoint y: 135, distance: 19.8
type input "0"
click at [82, 135] on input "range" at bounding box center [93, 135] width 23 height 1
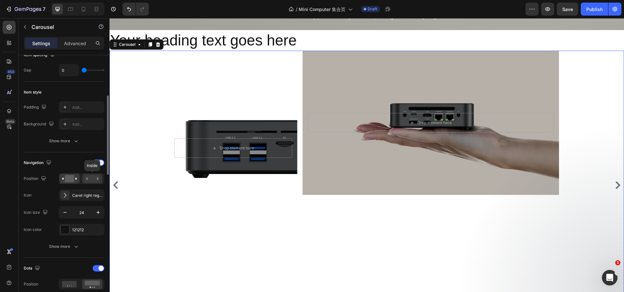
click at [93, 179] on rect at bounding box center [92, 178] width 15 height 7
click at [73, 179] on rect at bounding box center [69, 178] width 9 height 7
click at [89, 181] on rect at bounding box center [92, 178] width 15 height 7
click at [71, 178] on rect at bounding box center [69, 178] width 9 height 7
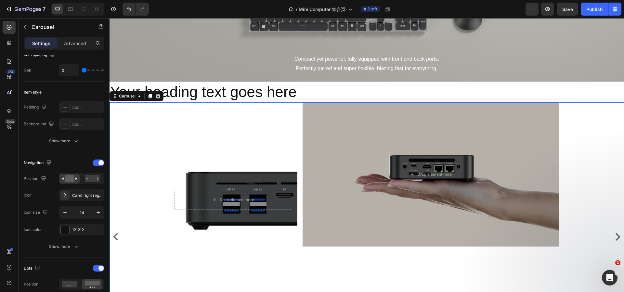
scroll to position [493, 0]
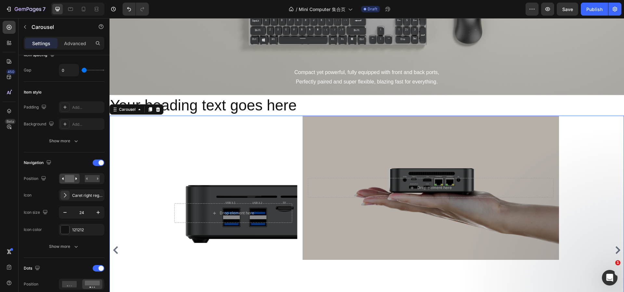
click at [156, 150] on div "Drop element here Hero Banner Drop element here Hero Banner Row" at bounding box center [364, 250] width 478 height 269
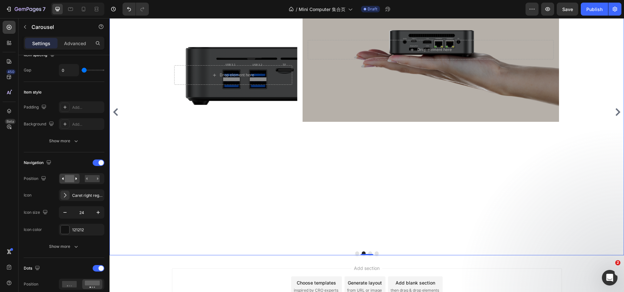
scroll to position [623, 0]
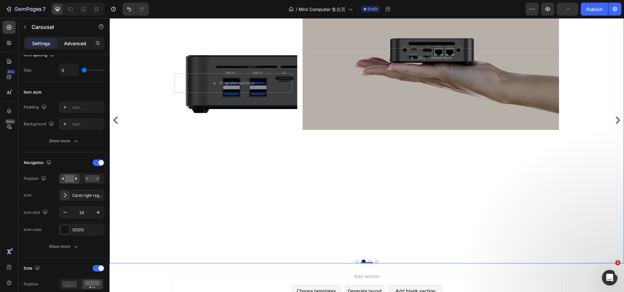
click at [78, 47] on p "Advanced" at bounding box center [75, 43] width 22 height 7
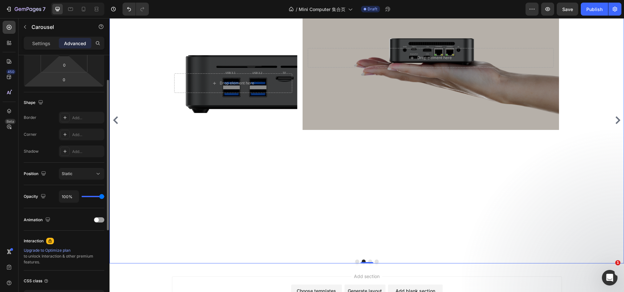
scroll to position [0, 0]
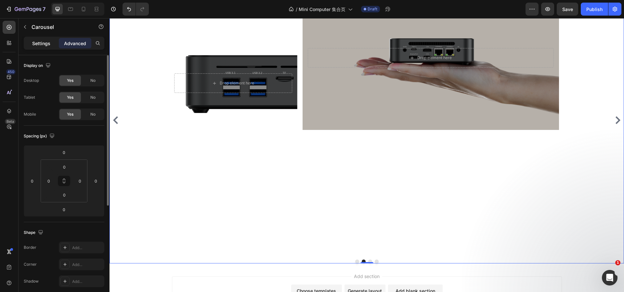
click at [43, 42] on p "Settings" at bounding box center [41, 43] width 18 height 7
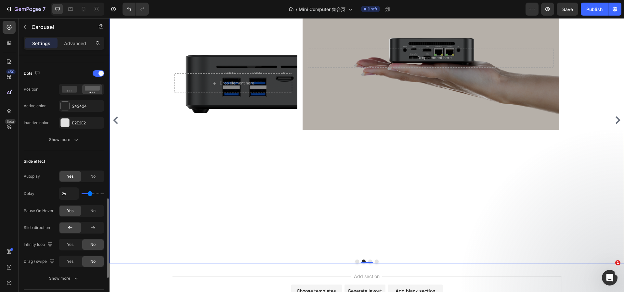
scroll to position [358, 0]
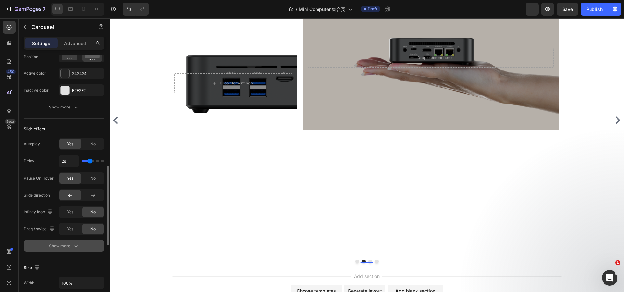
click at [70, 248] on div "Show more" at bounding box center [64, 246] width 30 height 7
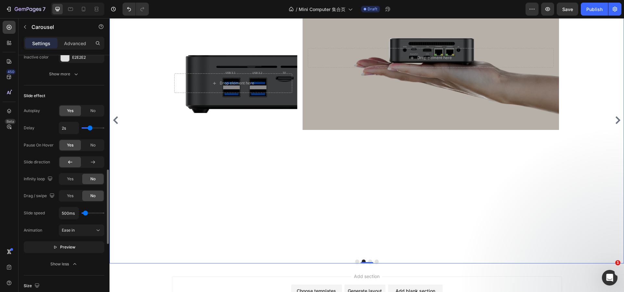
scroll to position [358, 0]
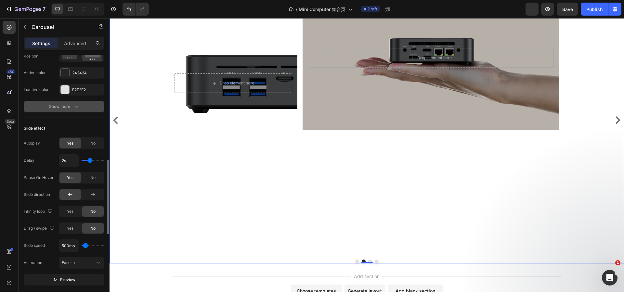
click at [71, 106] on div "Show more" at bounding box center [64, 106] width 30 height 7
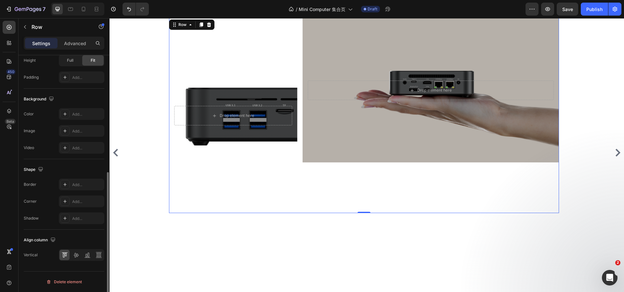
scroll to position [0, 0]
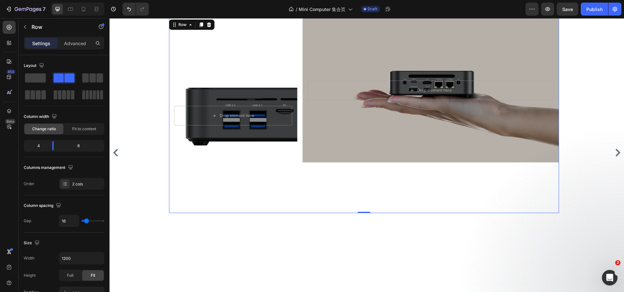
click at [326, 178] on div "Drop element here Hero Banner" at bounding box center [431, 115] width 257 height 195
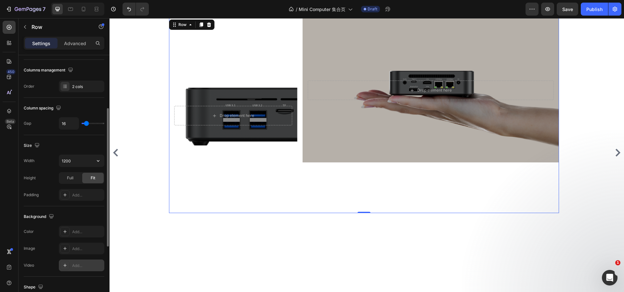
scroll to position [215, 0]
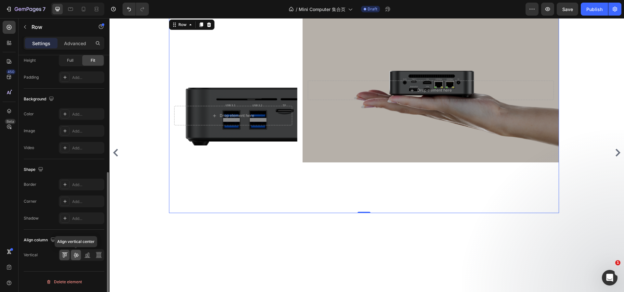
click at [78, 254] on icon at bounding box center [76, 255] width 7 height 7
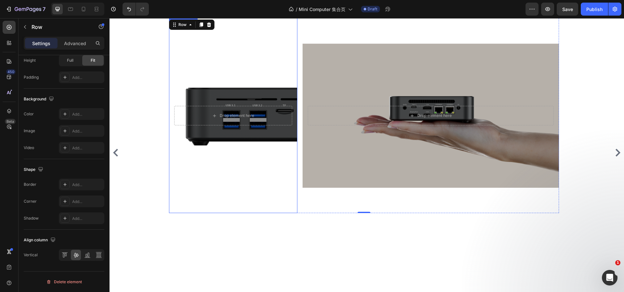
click at [253, 169] on div "Background Image" at bounding box center [233, 115] width 128 height 195
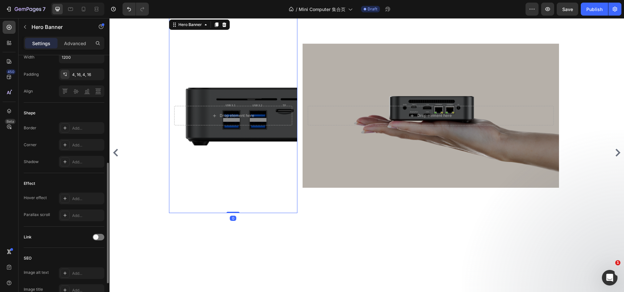
scroll to position [285, 0]
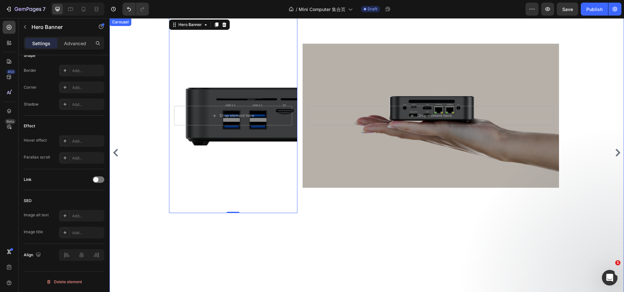
click at [137, 215] on div "Drop element here Hero Banner 0 Drop element here Hero Banner Row" at bounding box center [364, 152] width 478 height 269
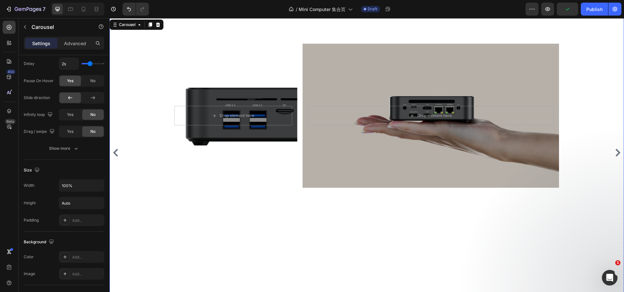
scroll to position [567, 0]
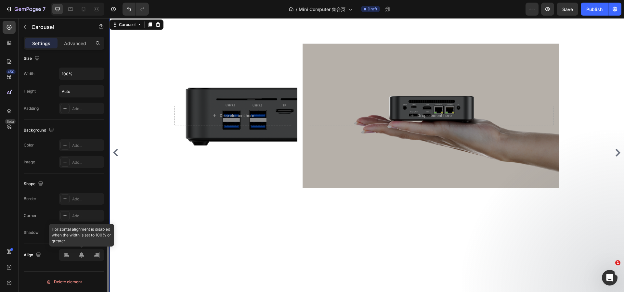
click at [79, 259] on div at bounding box center [82, 255] width 46 height 12
click at [616, 152] on icon "Carousel Next Arrow" at bounding box center [618, 153] width 5 height 8
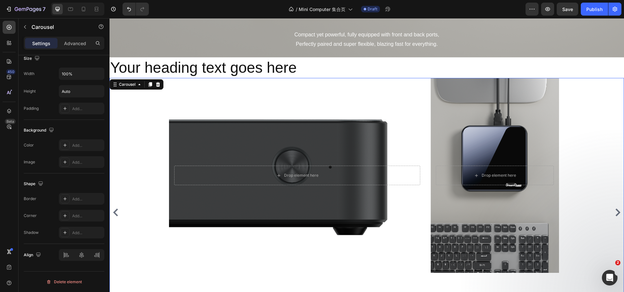
scroll to position [525, 0]
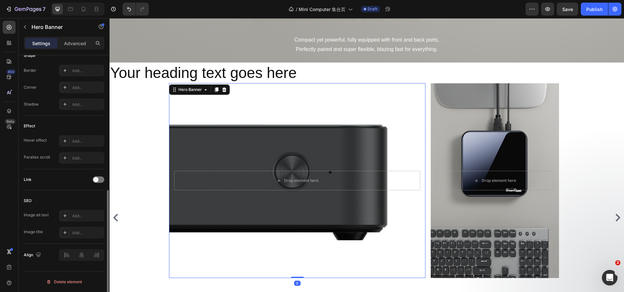
click at [305, 222] on div "Background Image" at bounding box center [297, 180] width 257 height 195
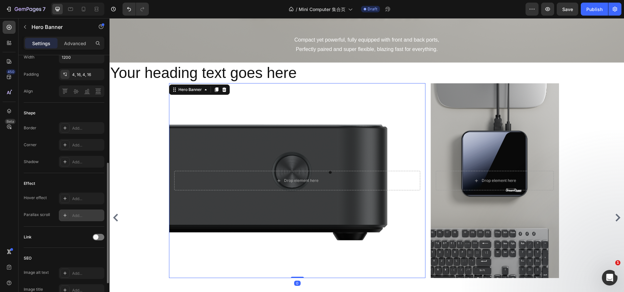
scroll to position [65, 0]
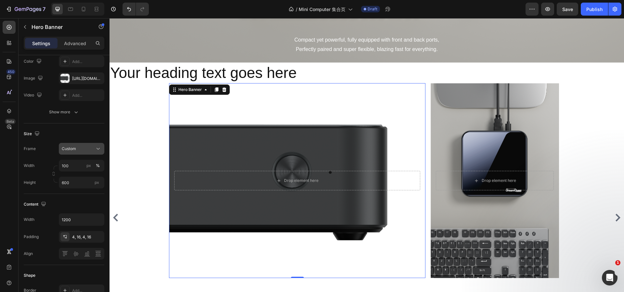
click at [81, 148] on div "Custom" at bounding box center [78, 149] width 32 height 6
click at [78, 165] on span "As banner source" at bounding box center [77, 165] width 32 height 6
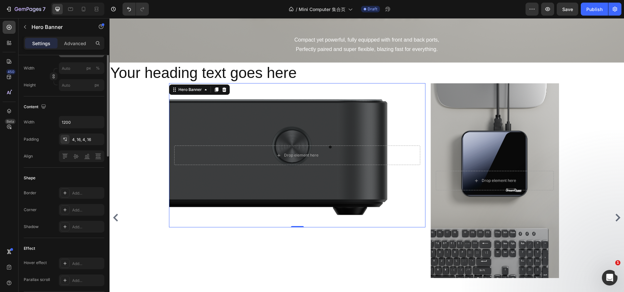
scroll to position [195, 0]
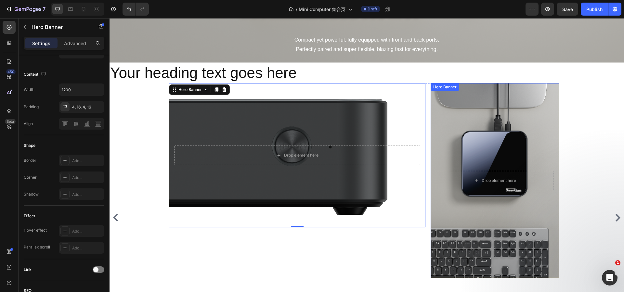
click at [447, 152] on div "Background Image" at bounding box center [495, 180] width 128 height 195
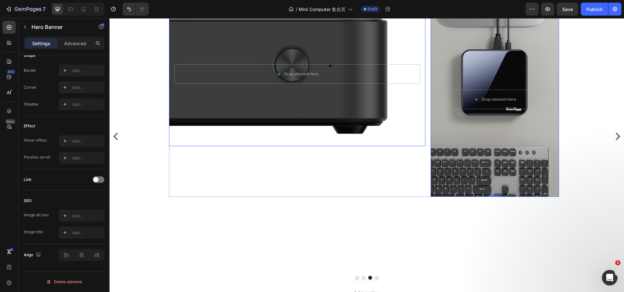
scroll to position [623, 0]
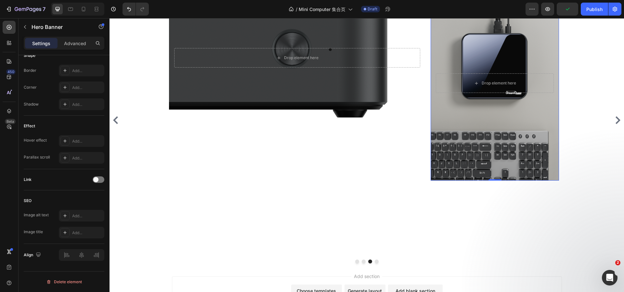
click at [448, 153] on div "Background Image" at bounding box center [495, 83] width 128 height 195
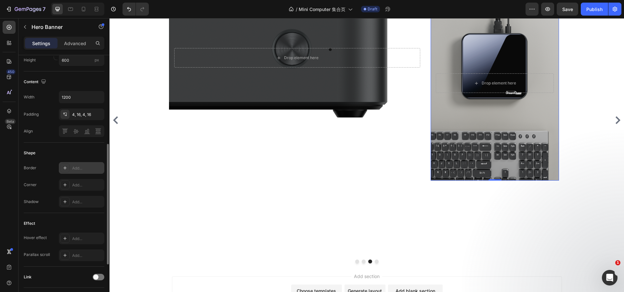
scroll to position [58, 0]
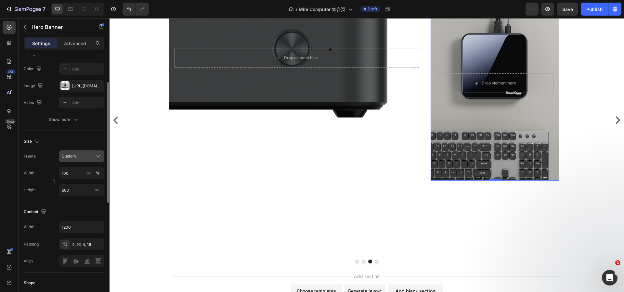
click at [87, 157] on div "Custom" at bounding box center [78, 157] width 32 height 6
click at [85, 172] on span "As banner source" at bounding box center [77, 172] width 32 height 6
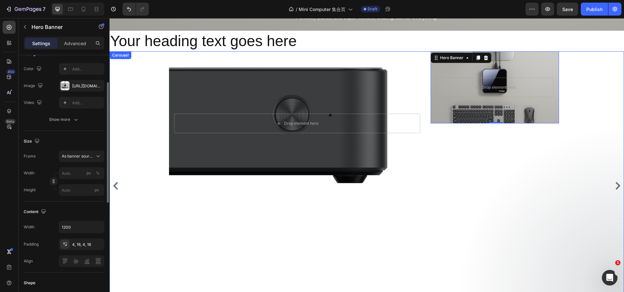
scroll to position [558, 0]
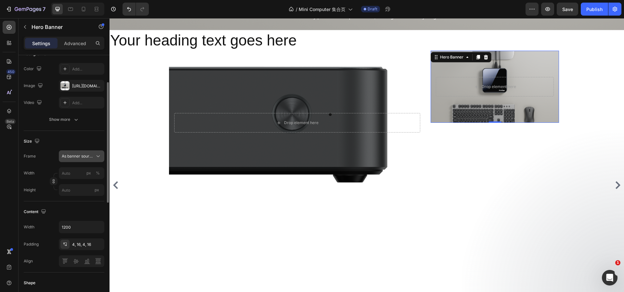
click at [76, 156] on span "As banner source" at bounding box center [78, 157] width 32 height 6
click at [75, 180] on div "Custom" at bounding box center [76, 184] width 52 height 12
click at [128, 7] on icon "Undo/Redo" at bounding box center [129, 9] width 7 height 7
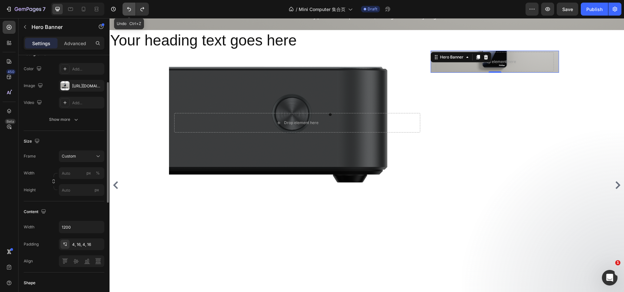
click at [128, 7] on icon "Undo/Redo" at bounding box center [129, 9] width 7 height 7
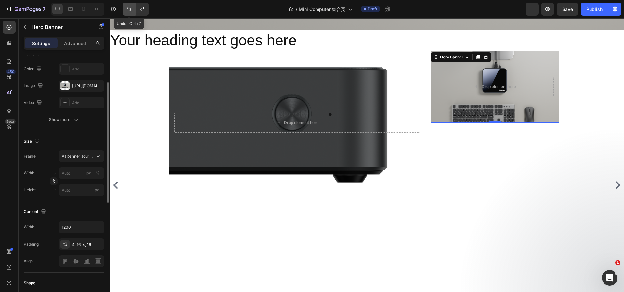
click at [128, 7] on icon "Undo/Redo" at bounding box center [129, 9] width 7 height 7
type input "100"
type input "600"
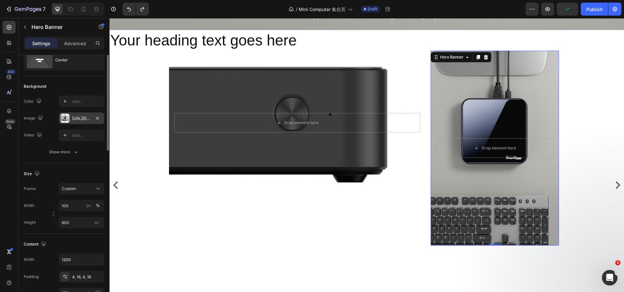
scroll to position [0, 0]
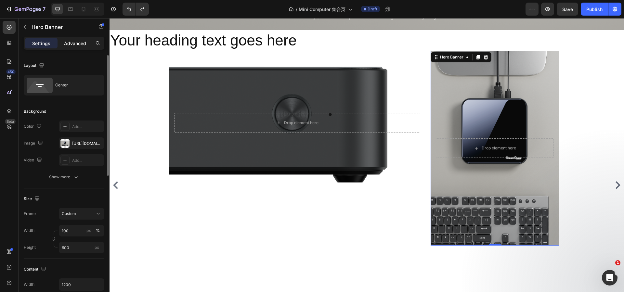
click at [77, 47] on div "Advanced" at bounding box center [75, 43] width 33 height 10
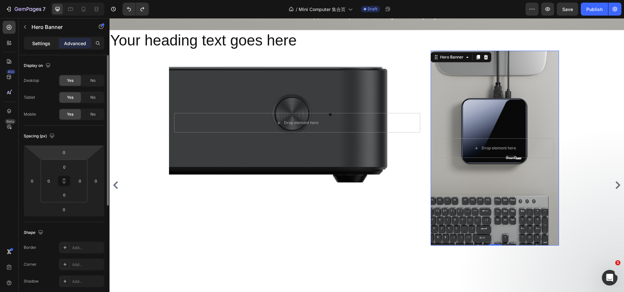
click at [52, 44] on div "Settings" at bounding box center [41, 43] width 33 height 10
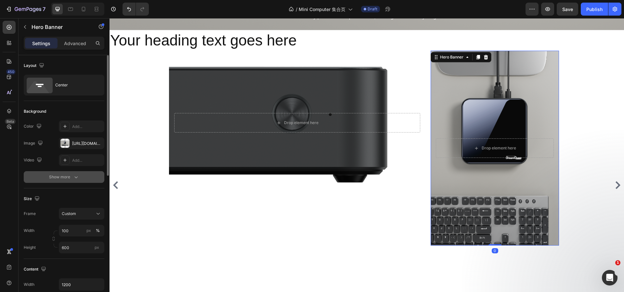
click at [67, 175] on div "Show more" at bounding box center [64, 177] width 30 height 7
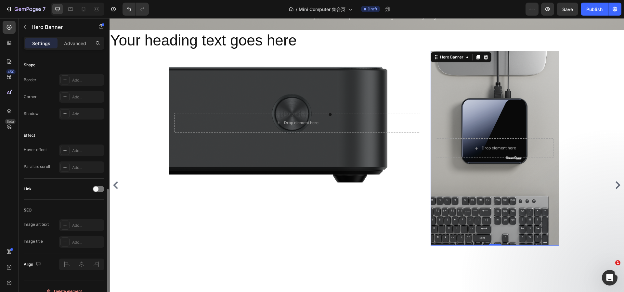
scroll to position [302, 0]
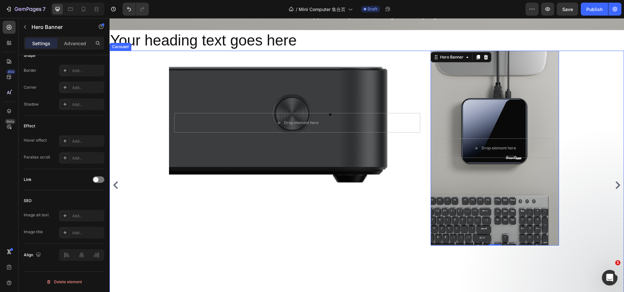
click at [615, 187] on icon "Carousel Next Arrow" at bounding box center [618, 185] width 8 height 8
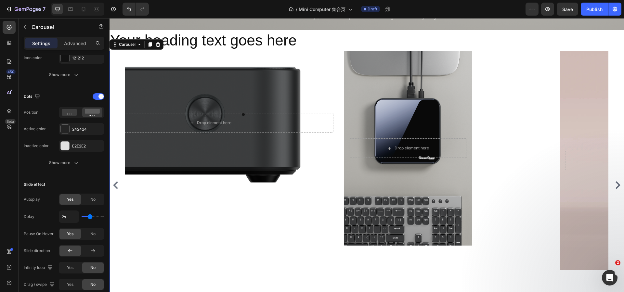
scroll to position [0, 0]
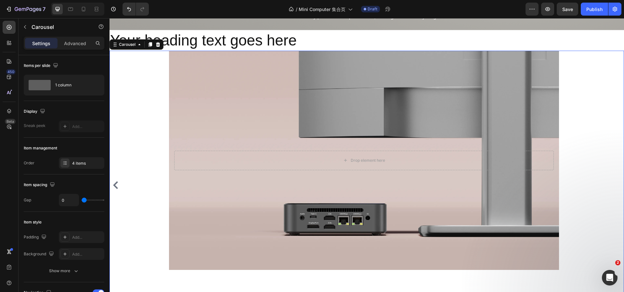
click at [118, 186] on icon "Carousel Back Arrow" at bounding box center [116, 185] width 8 height 8
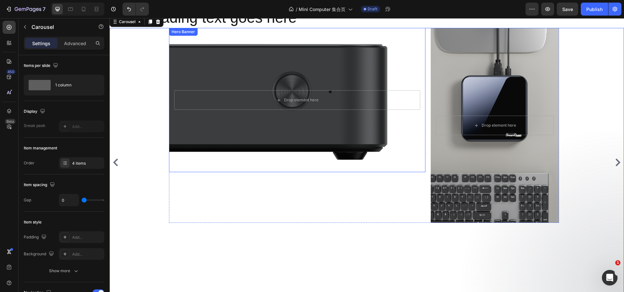
scroll to position [590, 0]
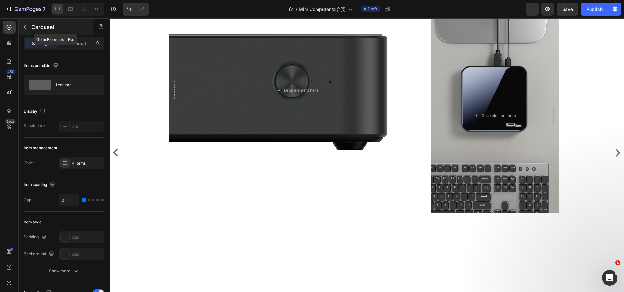
click at [29, 21] on div "Carousel" at bounding box center [56, 27] width 74 height 17
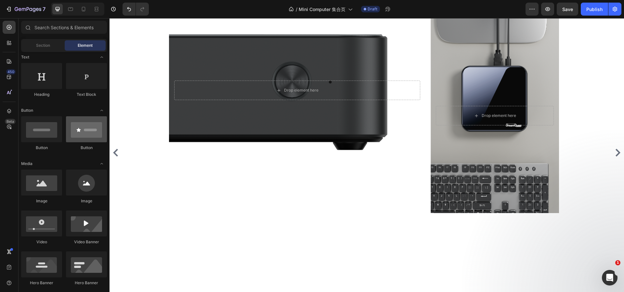
scroll to position [0, 0]
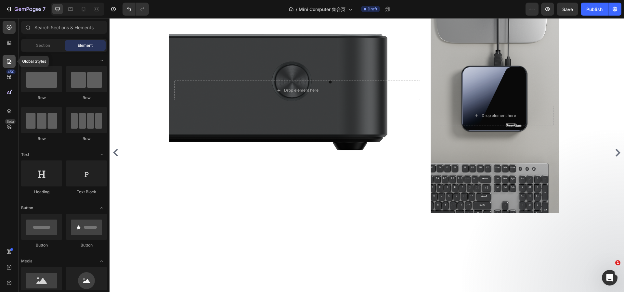
click at [9, 62] on icon at bounding box center [9, 61] width 5 height 5
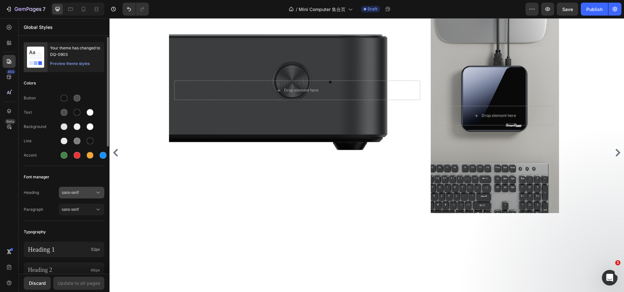
click at [85, 192] on span "sans-serif" at bounding box center [78, 193] width 33 height 6
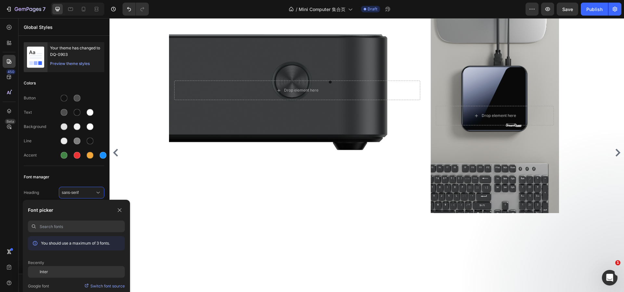
click at [54, 272] on div "Inter" at bounding box center [82, 272] width 85 height 6
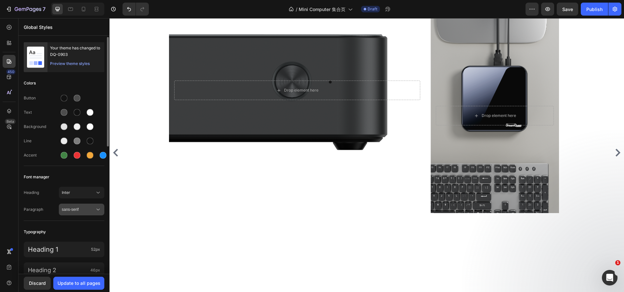
click at [81, 209] on span "sans-serif" at bounding box center [78, 210] width 33 height 6
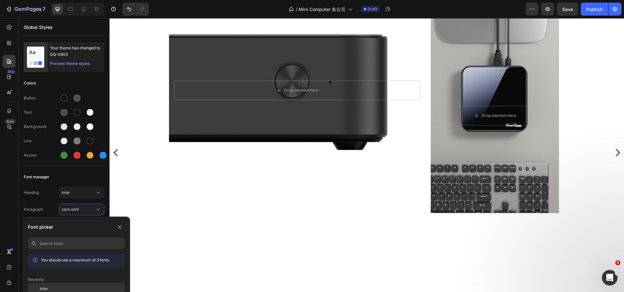
click at [59, 288] on div "Inter" at bounding box center [82, 289] width 85 height 6
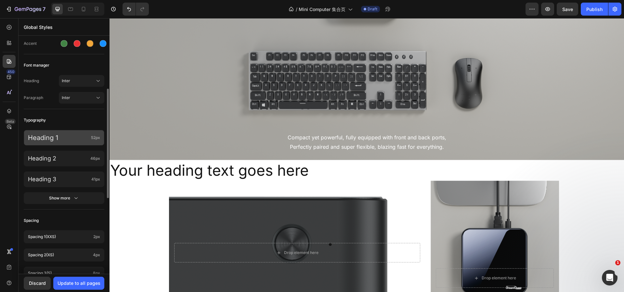
scroll to position [14, 0]
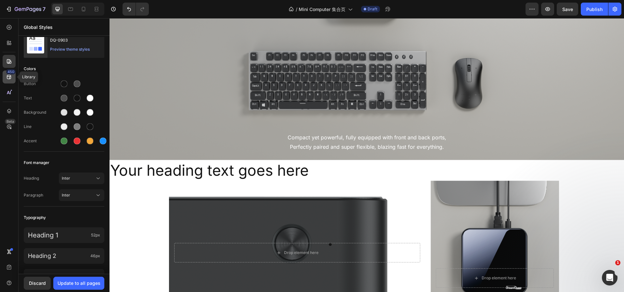
click at [9, 79] on icon at bounding box center [9, 77] width 4 height 4
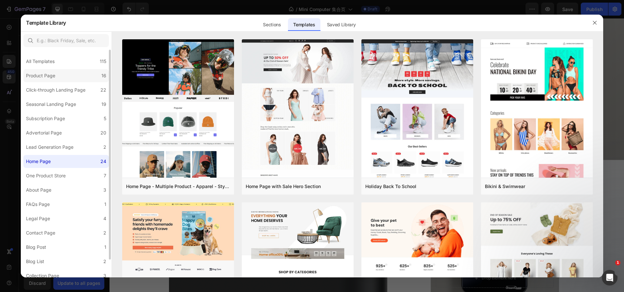
click at [75, 80] on label "Product Page 16" at bounding box center [66, 75] width 86 height 13
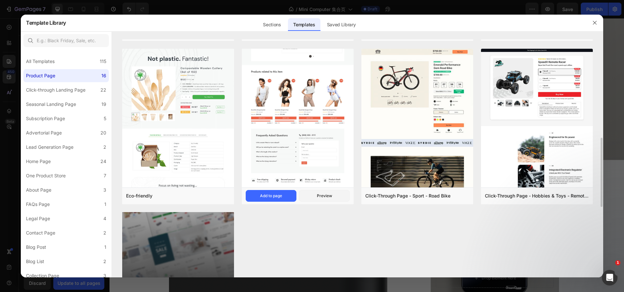
scroll to position [448, 0]
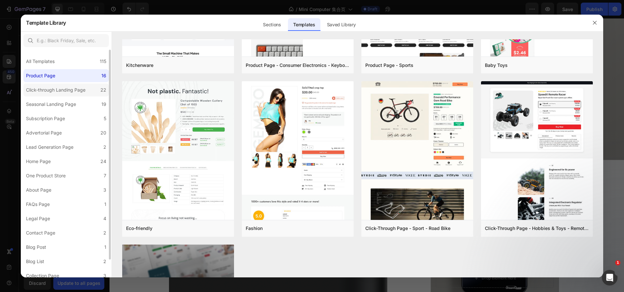
click at [99, 91] on label "Click-through Landing Page 22" at bounding box center [66, 90] width 86 height 13
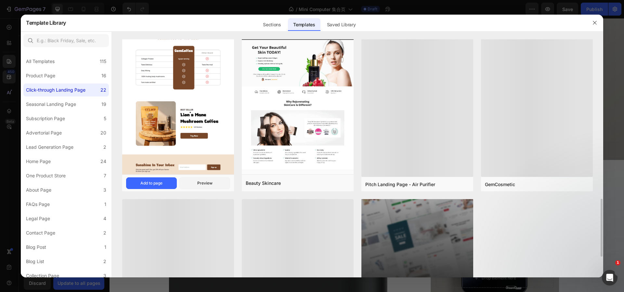
scroll to position [742, 0]
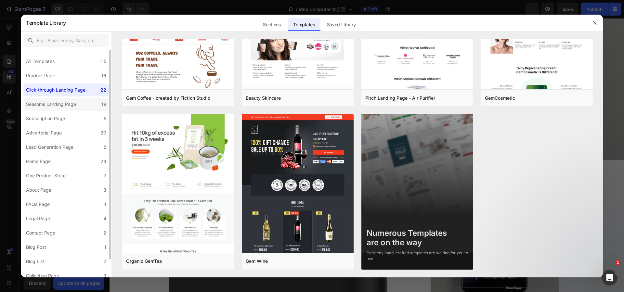
click at [84, 104] on label "Seasonal Landing Page 19" at bounding box center [66, 104] width 86 height 13
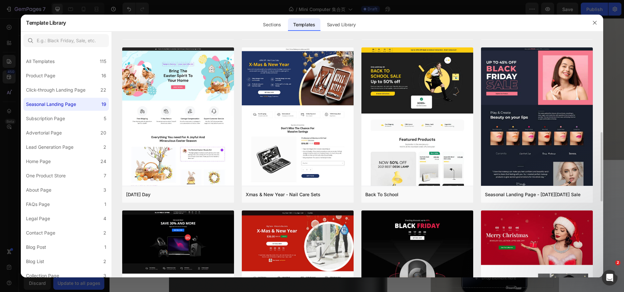
scroll to position [189, 0]
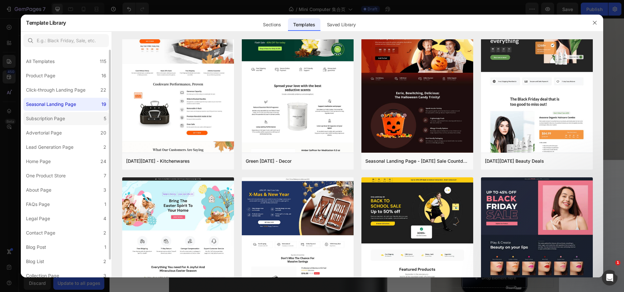
click at [84, 122] on label "Subscription Page 5" at bounding box center [66, 118] width 86 height 13
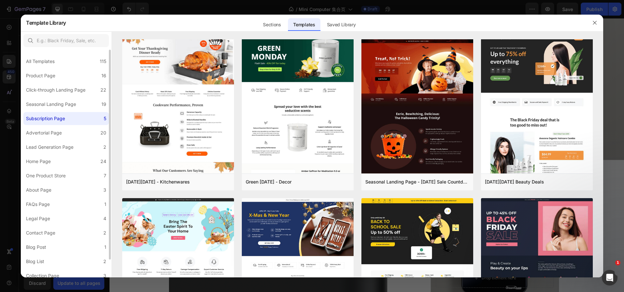
scroll to position [0, 0]
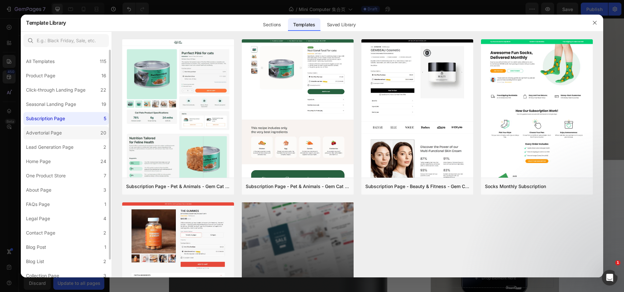
click at [75, 137] on label "Advertorial Page 20" at bounding box center [66, 133] width 86 height 13
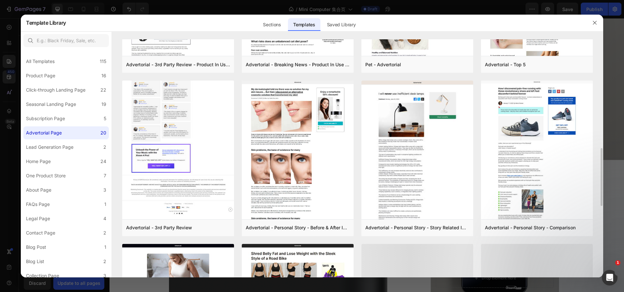
scroll to position [579, 0]
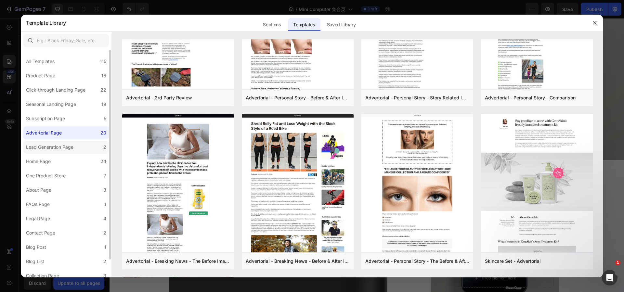
click at [86, 148] on label "Lead Generation Page 2" at bounding box center [66, 147] width 86 height 13
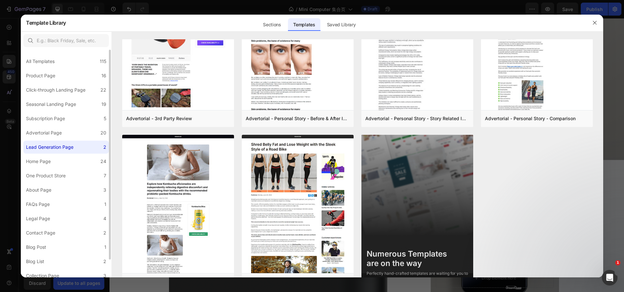
scroll to position [0, 0]
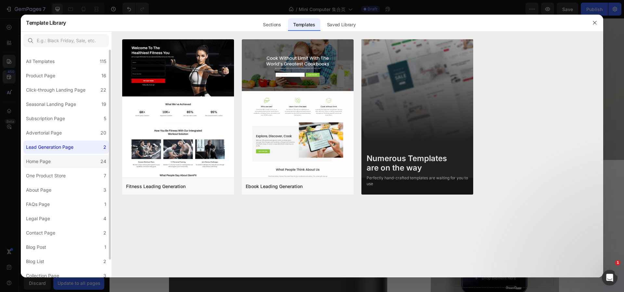
click at [54, 161] on label "Home Page 24" at bounding box center [66, 161] width 86 height 13
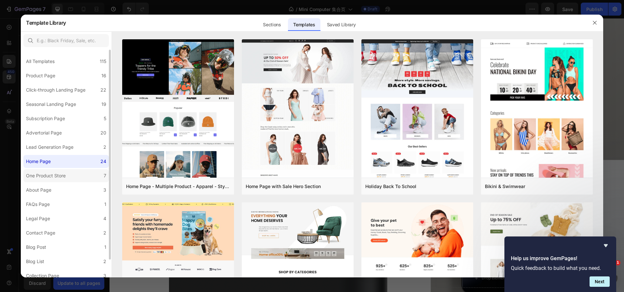
click at [50, 181] on label "One Product Store 7" at bounding box center [66, 175] width 86 height 13
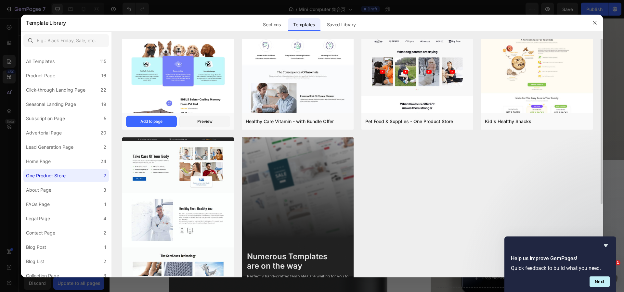
scroll to position [88, 0]
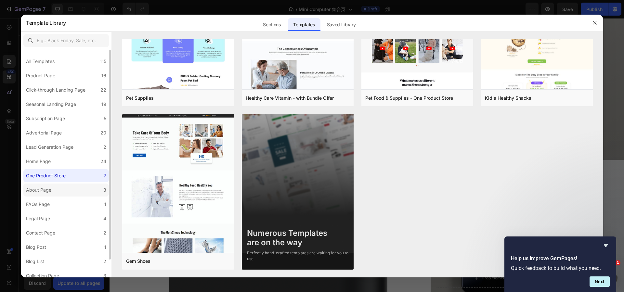
click at [84, 191] on label "About Page 3" at bounding box center [66, 190] width 86 height 13
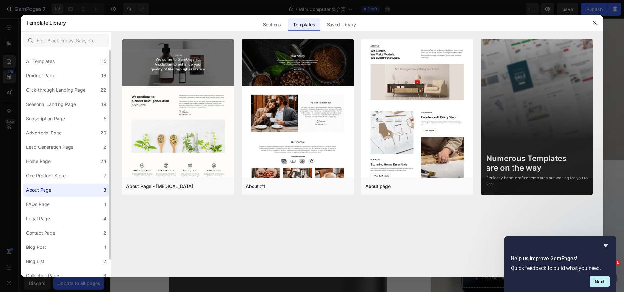
scroll to position [19, 0]
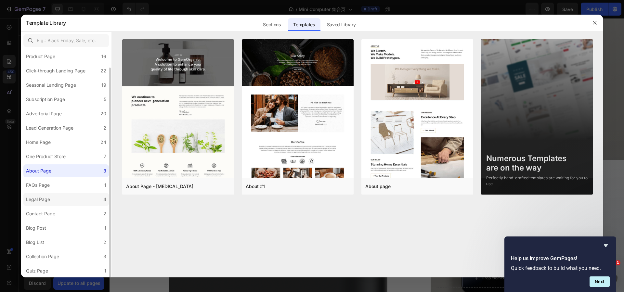
click at [78, 200] on label "Legal Page 4" at bounding box center [66, 199] width 86 height 13
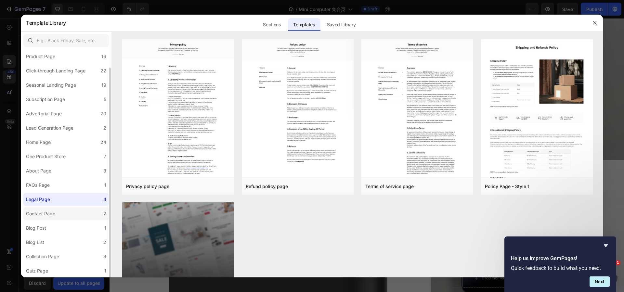
click at [81, 212] on label "Contact Page 2" at bounding box center [66, 214] width 86 height 13
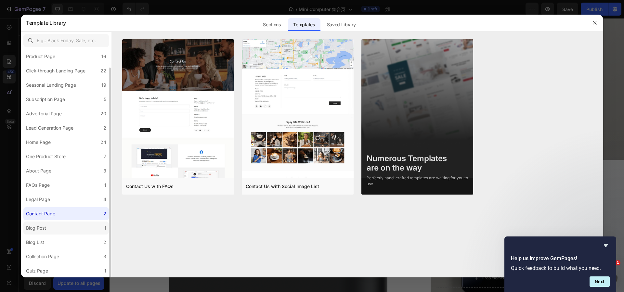
click at [81, 226] on label "Blog Post 1" at bounding box center [66, 228] width 86 height 13
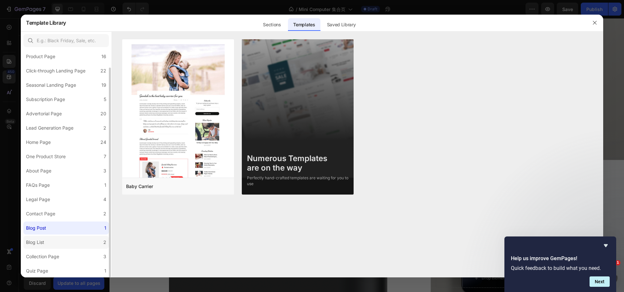
click at [76, 240] on label "Blog List 2" at bounding box center [66, 242] width 86 height 13
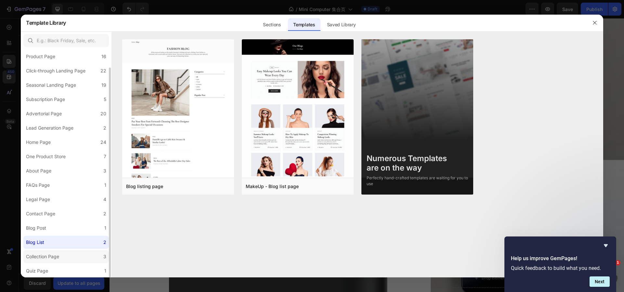
click at [74, 255] on label "Collection Page 3" at bounding box center [66, 256] width 86 height 13
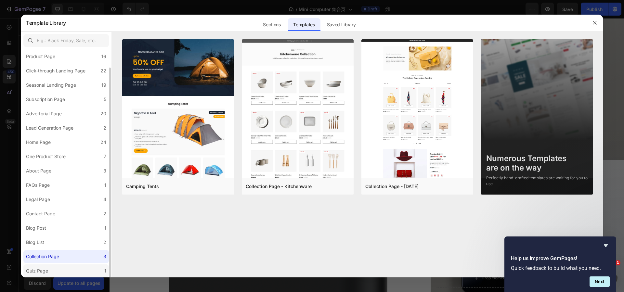
click at [61, 271] on label "Quiz Page 1" at bounding box center [66, 271] width 86 height 13
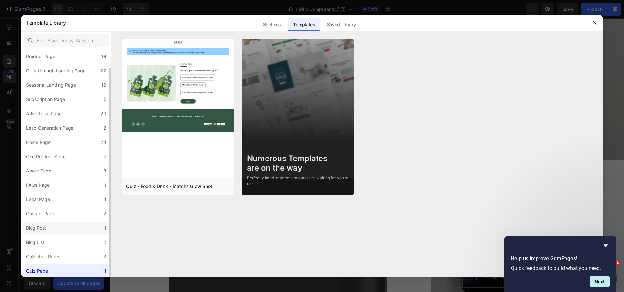
scroll to position [0, 0]
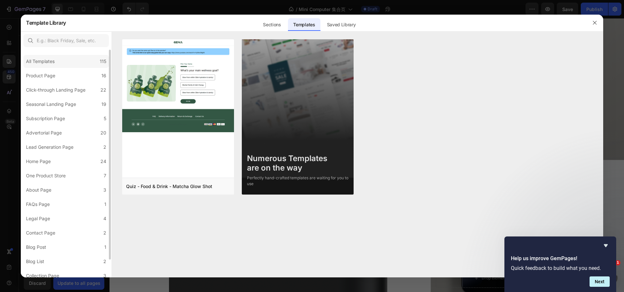
click at [82, 64] on div "All Templates 115" at bounding box center [66, 61] width 86 height 13
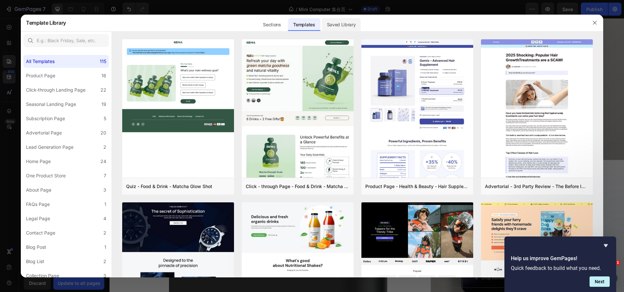
click at [342, 17] on div "Saved Library" at bounding box center [341, 22] width 39 height 17
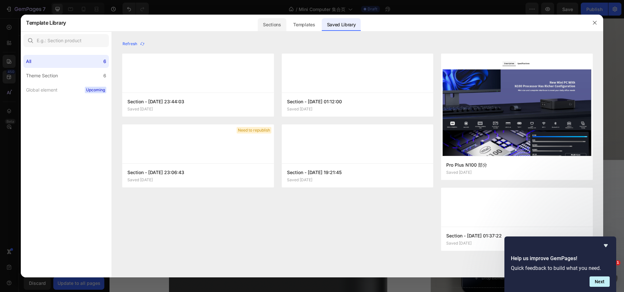
click at [272, 27] on div "Sections" at bounding box center [272, 24] width 28 height 13
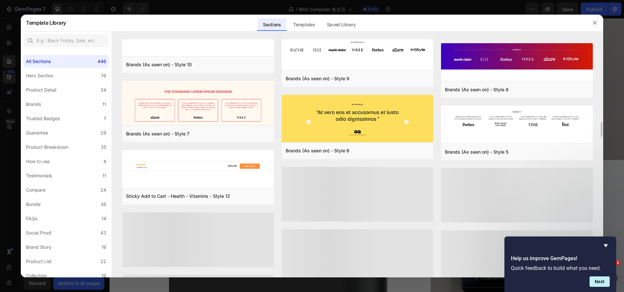
scroll to position [2802, 0]
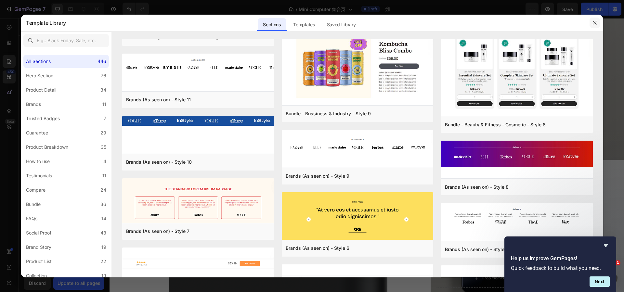
click at [597, 22] on icon "button" at bounding box center [595, 22] width 5 height 5
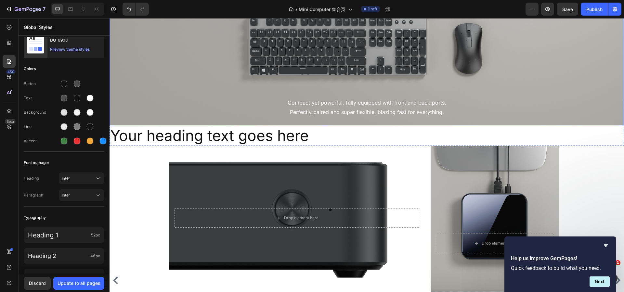
scroll to position [623, 0]
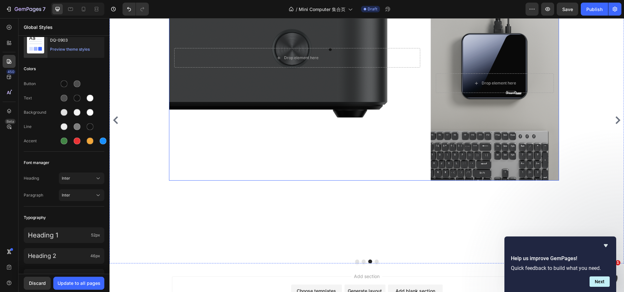
click at [372, 161] on div "Drop element here Hero Banner" at bounding box center [297, 83] width 257 height 195
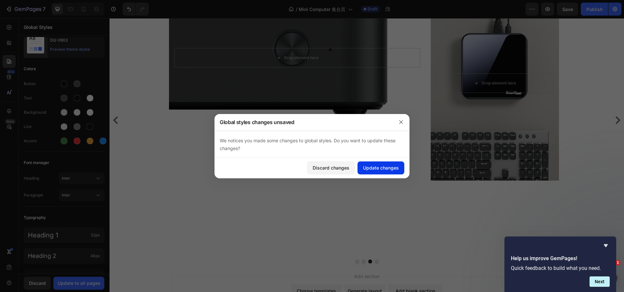
click at [366, 166] on div "Update changes" at bounding box center [381, 168] width 36 height 7
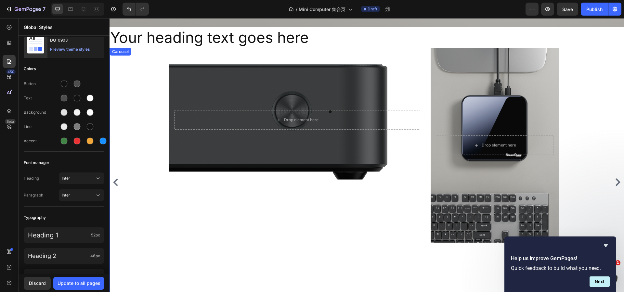
scroll to position [460, 0]
